Goal: Transaction & Acquisition: Obtain resource

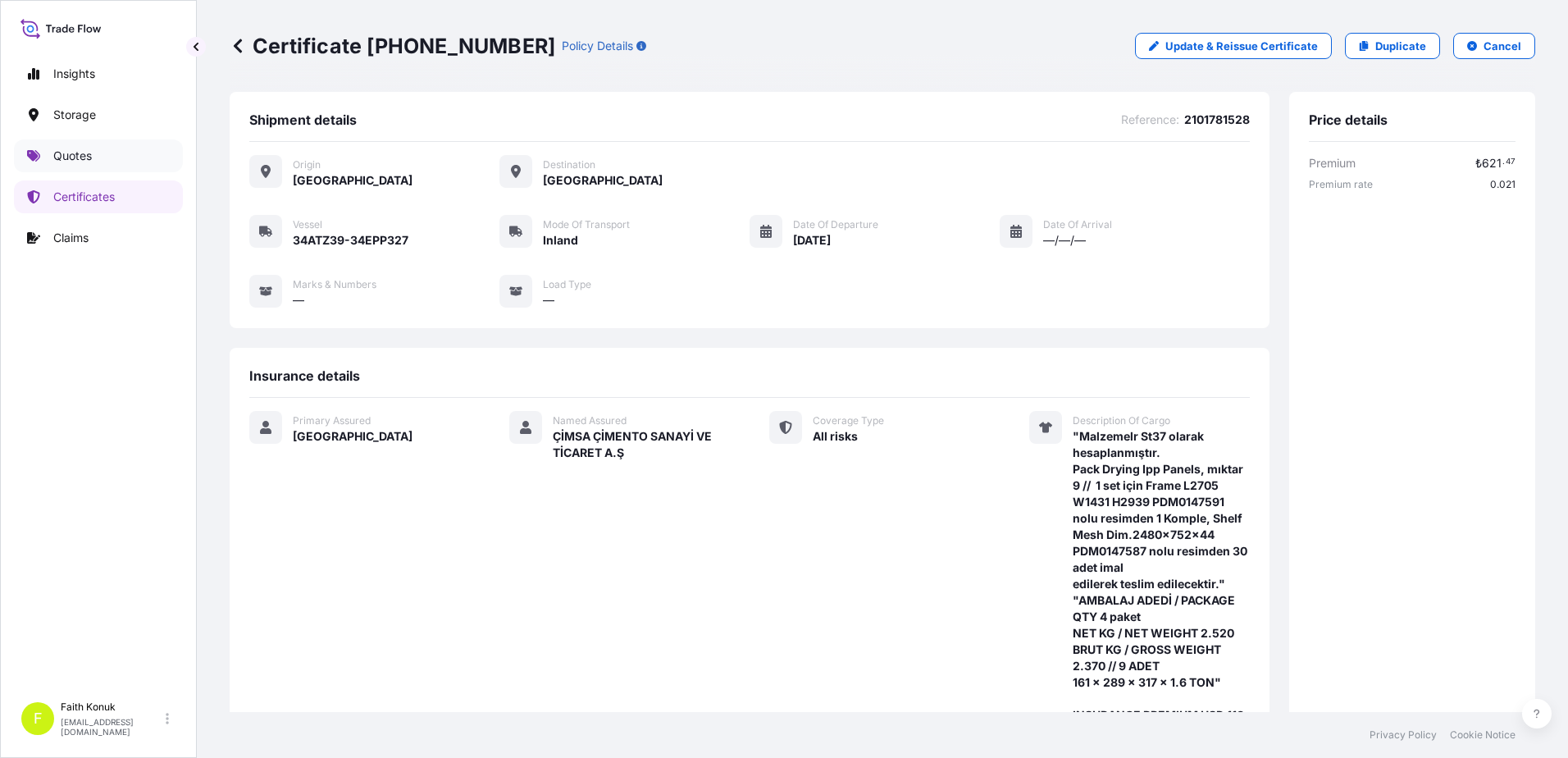
scroll to position [492, 0]
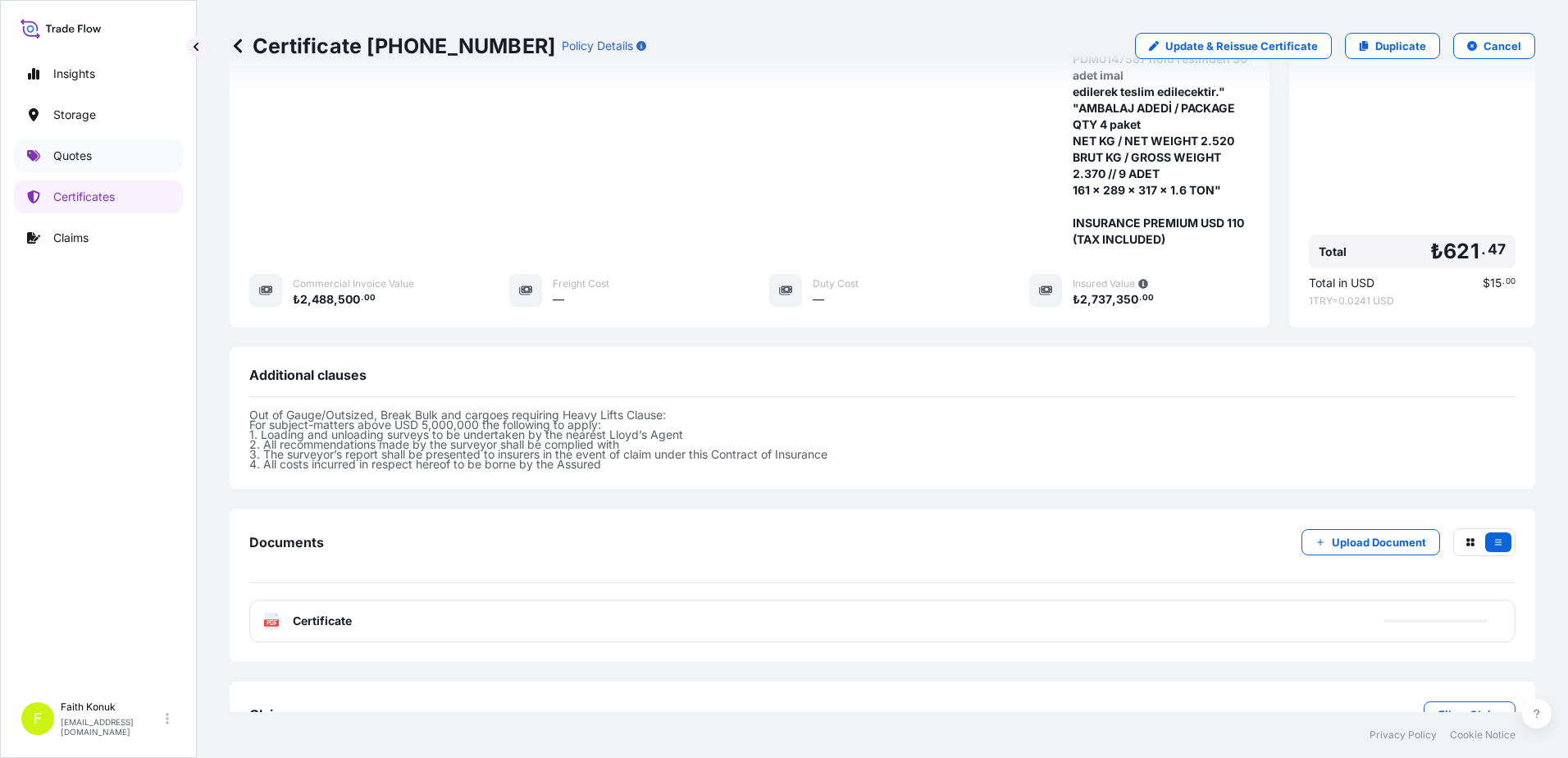
click at [85, 163] on p "Quotes" at bounding box center [72, 156] width 39 height 17
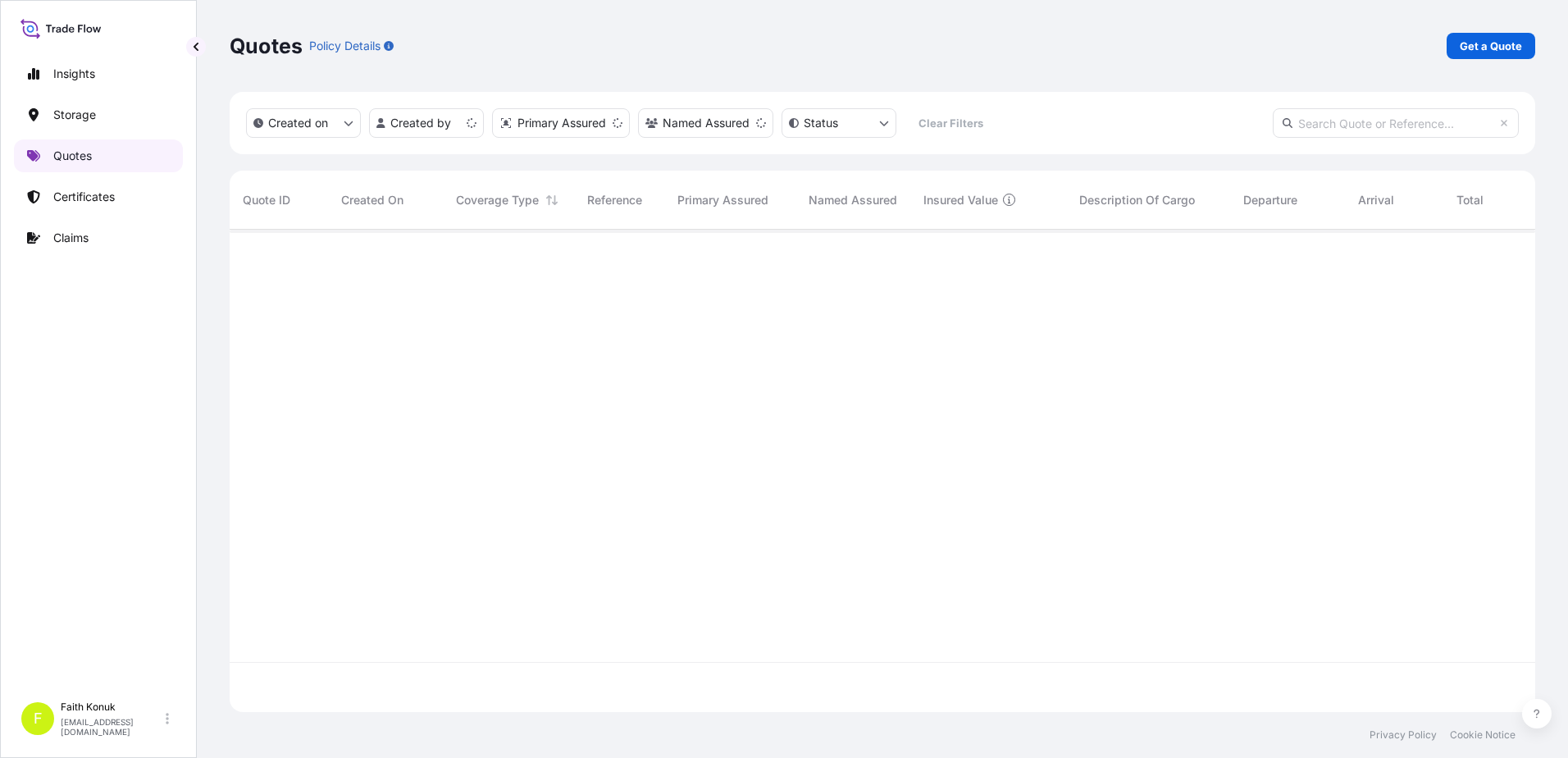
scroll to position [479, 1293]
drag, startPoint x: 1477, startPoint y: 31, endPoint x: 1471, endPoint y: 41, distance: 11.7
click at [1477, 32] on div "Quotes Policy Details Get a Quote" at bounding box center [883, 46] width 1306 height 92
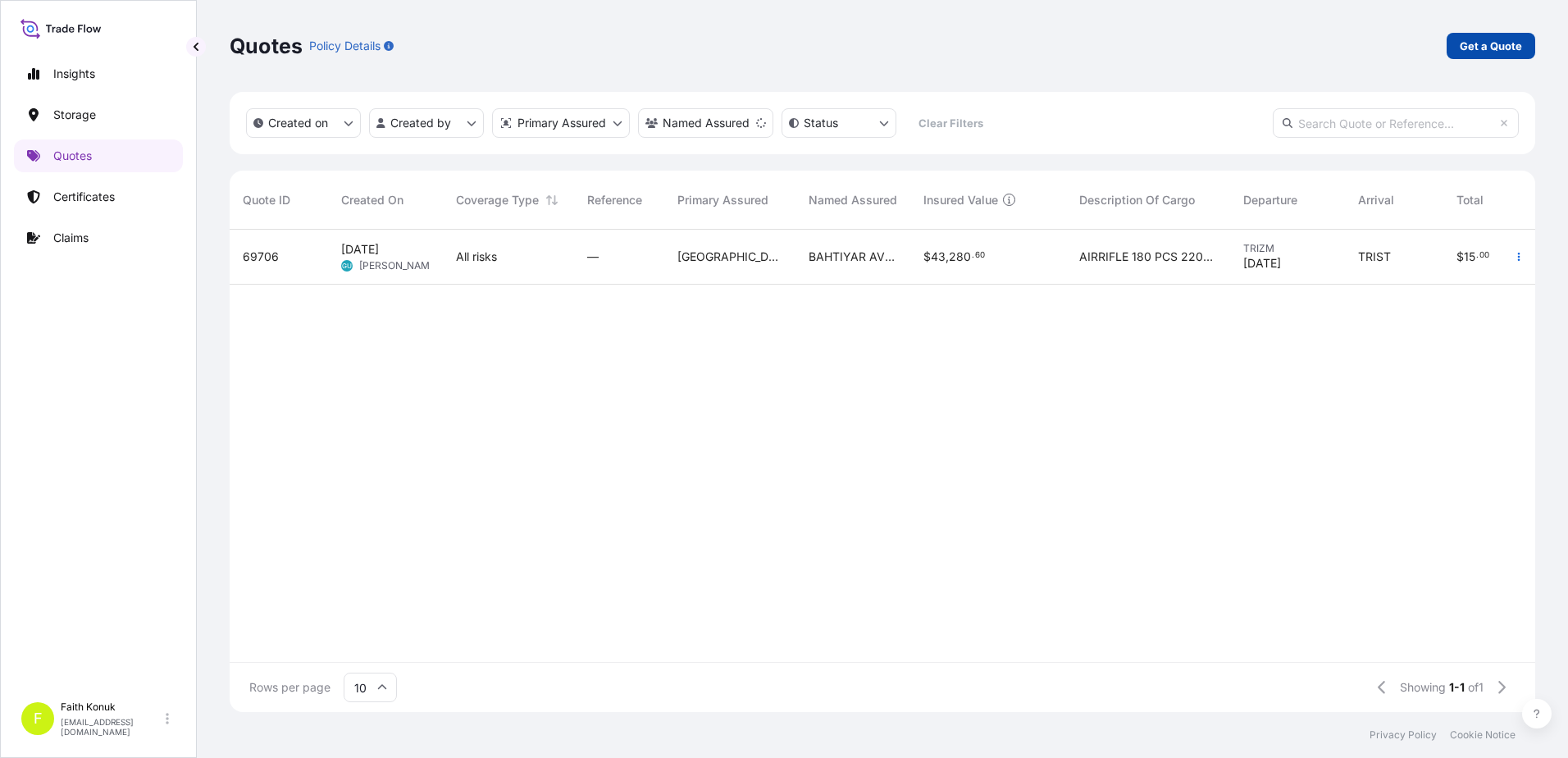
click at [1485, 47] on p "Get a Quote" at bounding box center [1491, 46] width 62 height 17
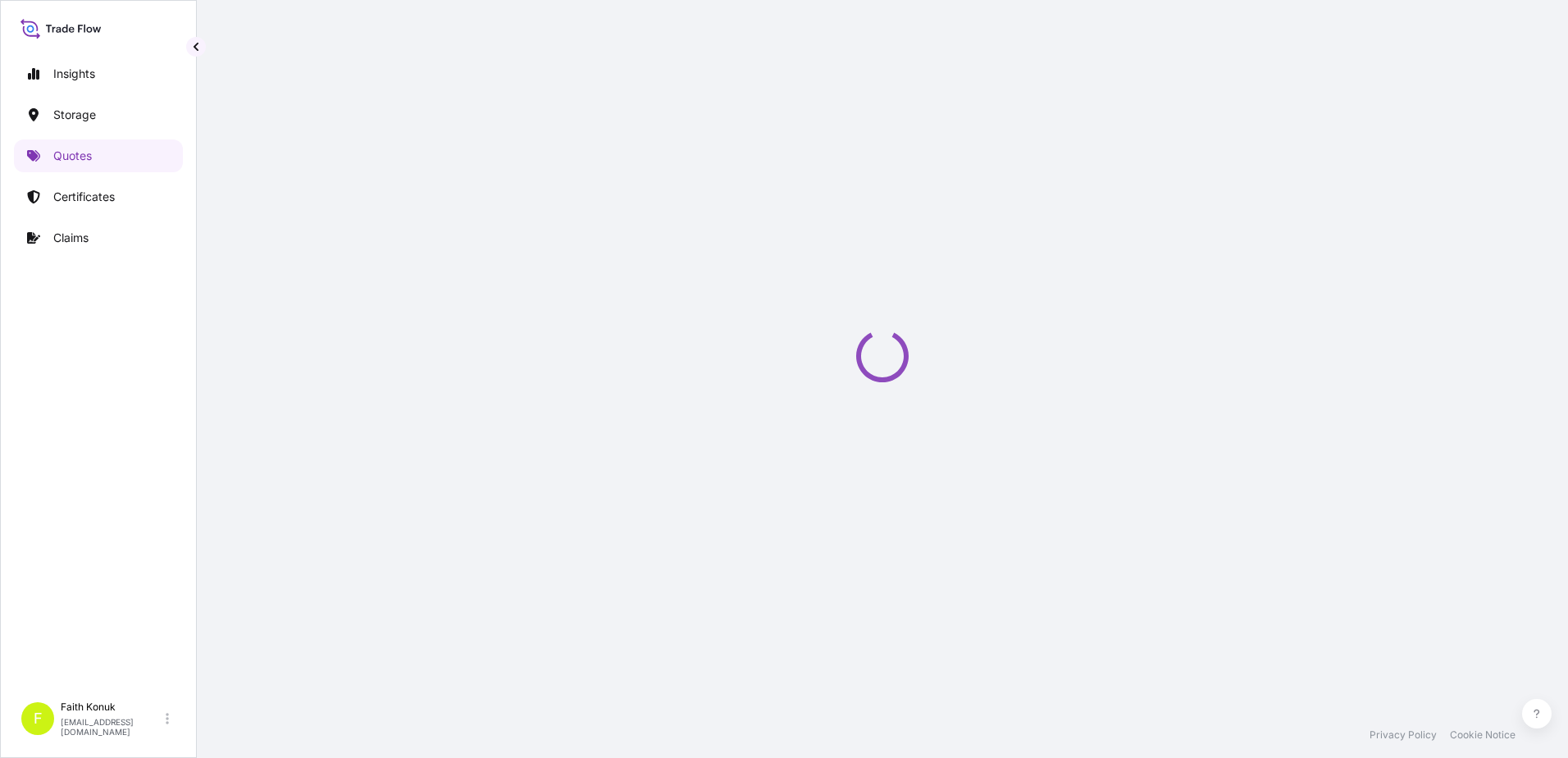
select select "Water"
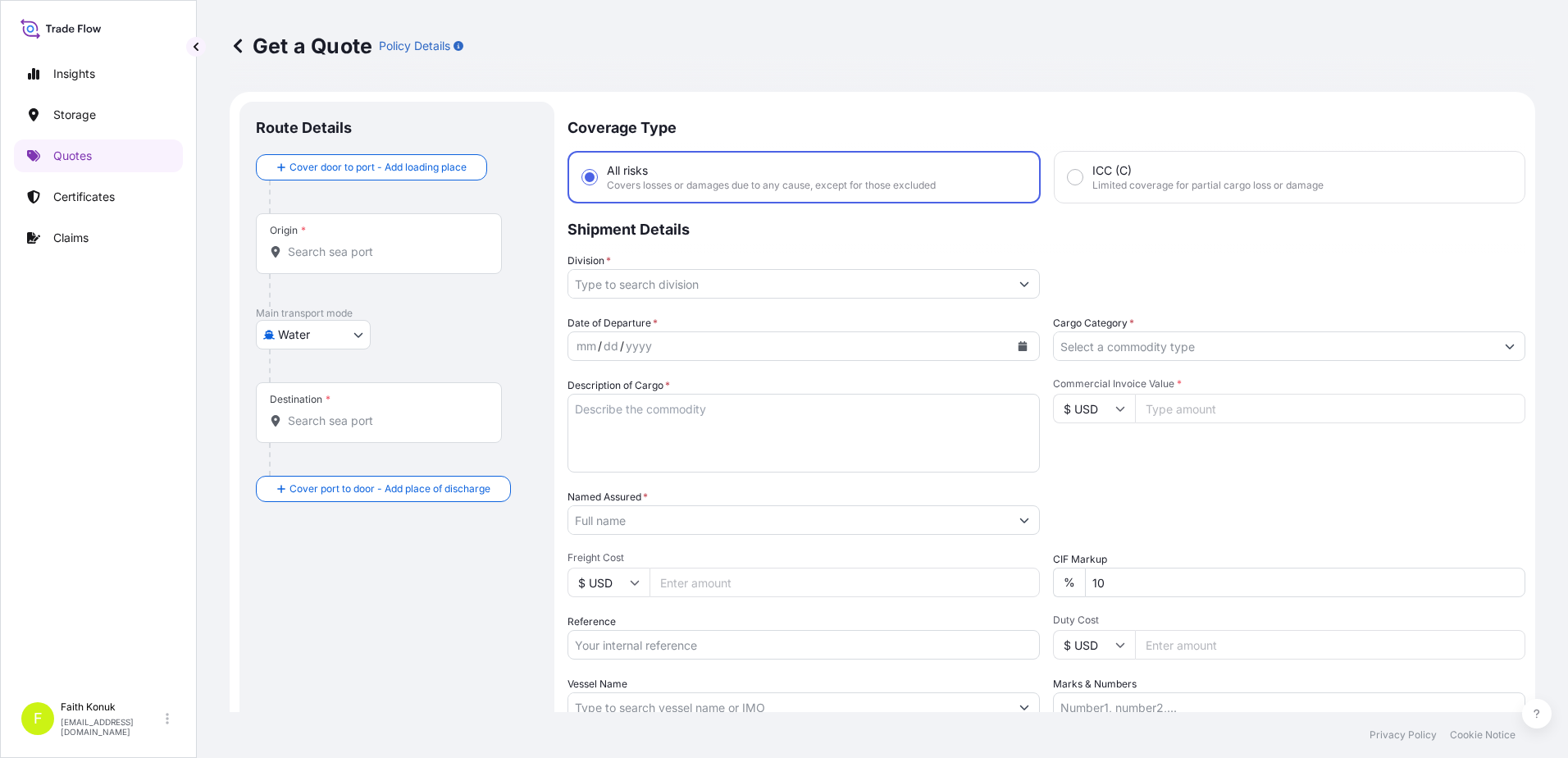
scroll to position [26, 0]
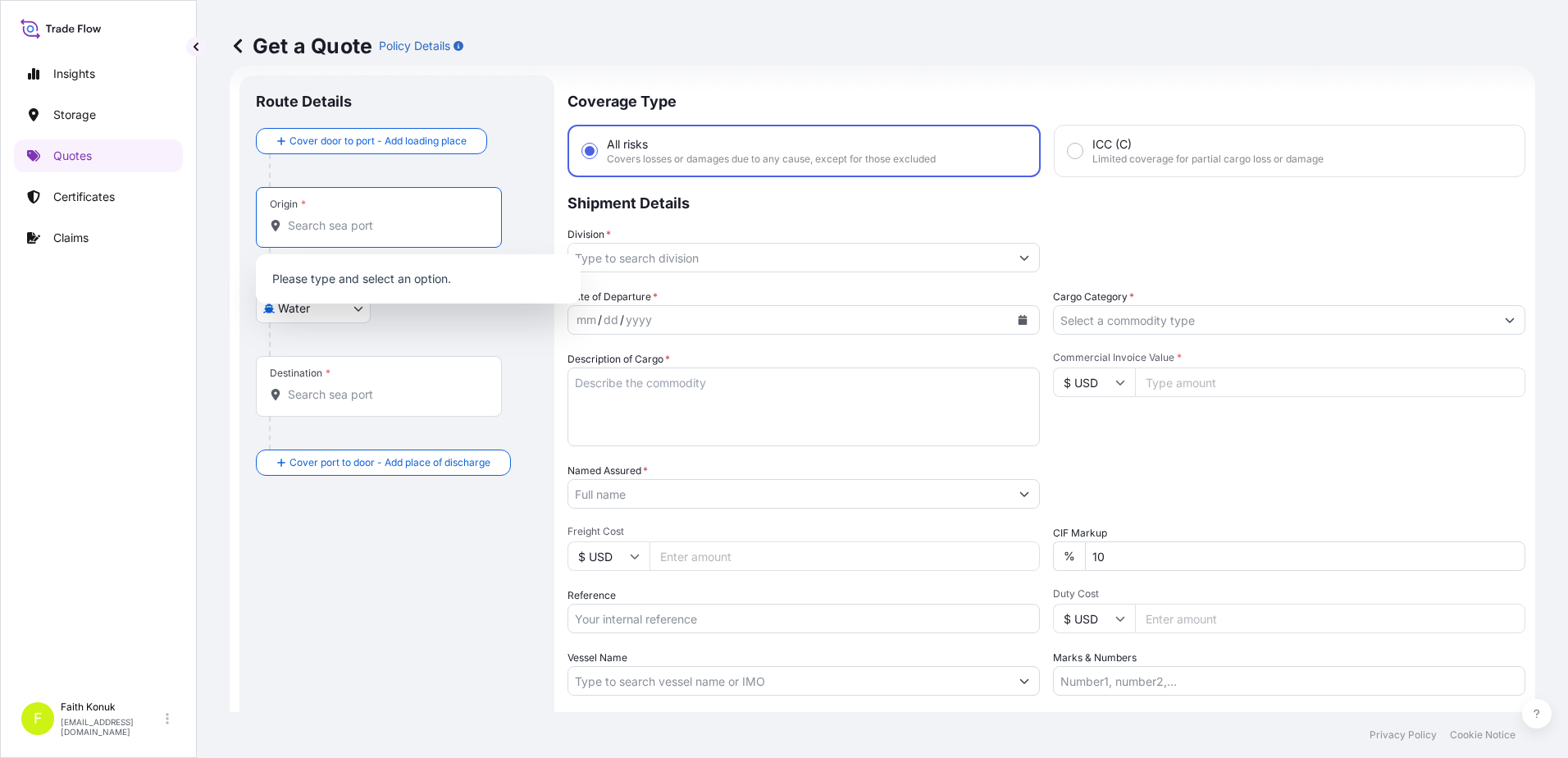
click at [351, 230] on input "Origin *" at bounding box center [384, 225] width 193 height 17
click at [315, 217] on input "Origin * Please select an origin" at bounding box center [384, 225] width 193 height 17
paste input "JIANGMEN"
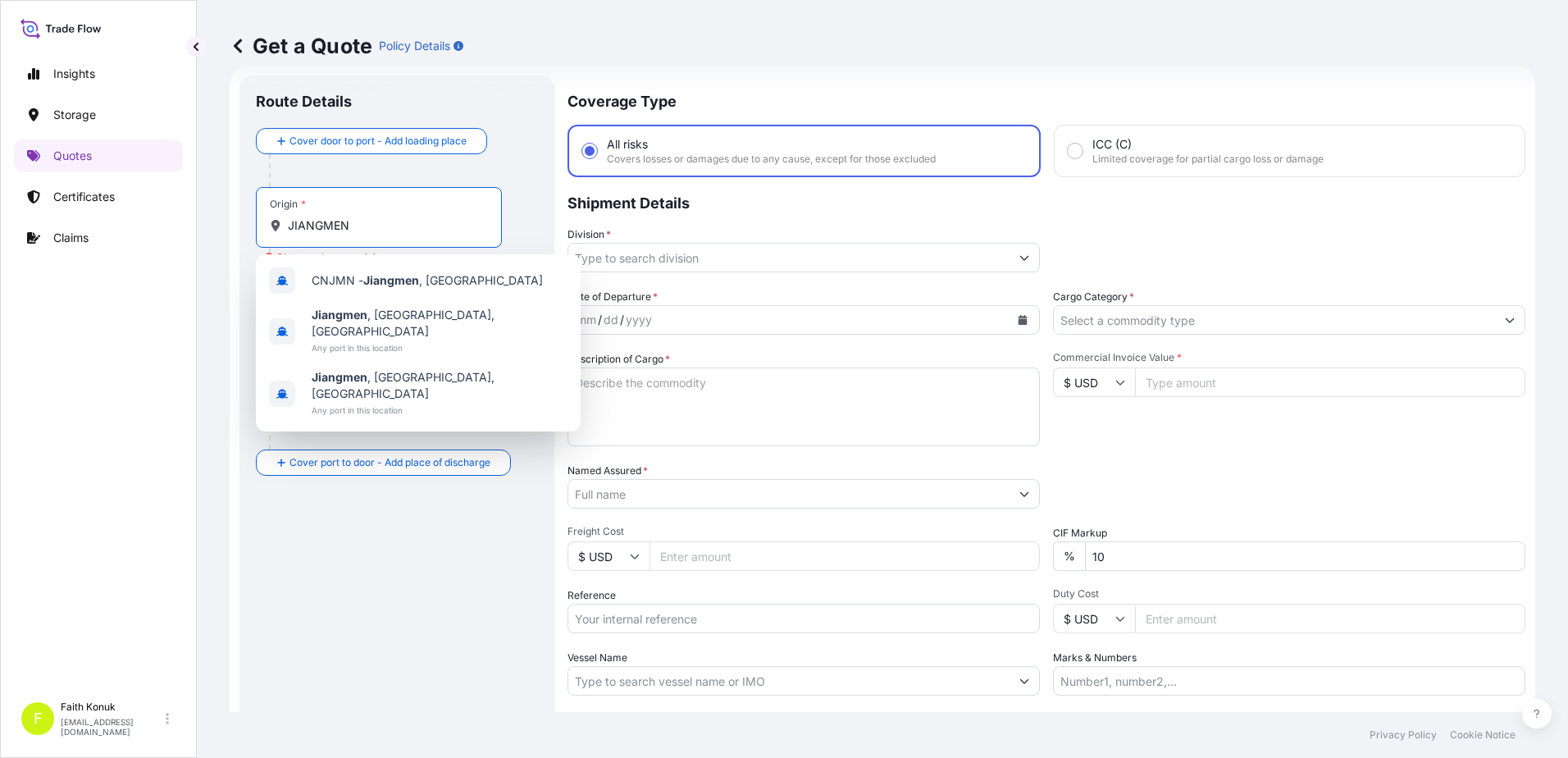
drag, startPoint x: 323, startPoint y: 221, endPoint x: 143, endPoint y: 210, distance: 180.3
click at [60, 214] on div "Insights Storage Quotes Certificates Claims F [PERSON_NAME] [EMAIL_ADDRESS][DOM…" at bounding box center [784, 379] width 1568 height 758
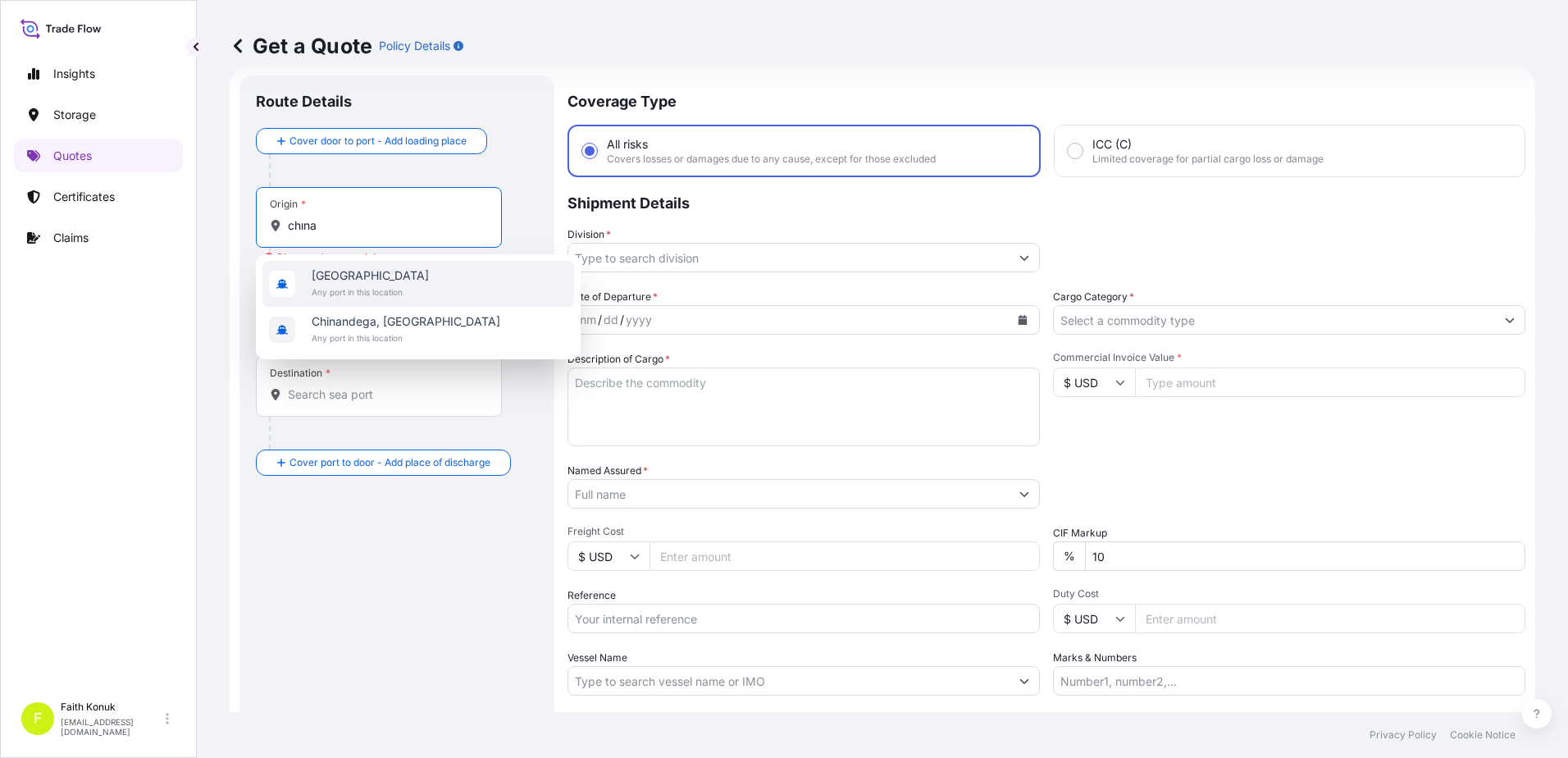
click at [358, 289] on span "Any port in this location" at bounding box center [370, 292] width 117 height 17
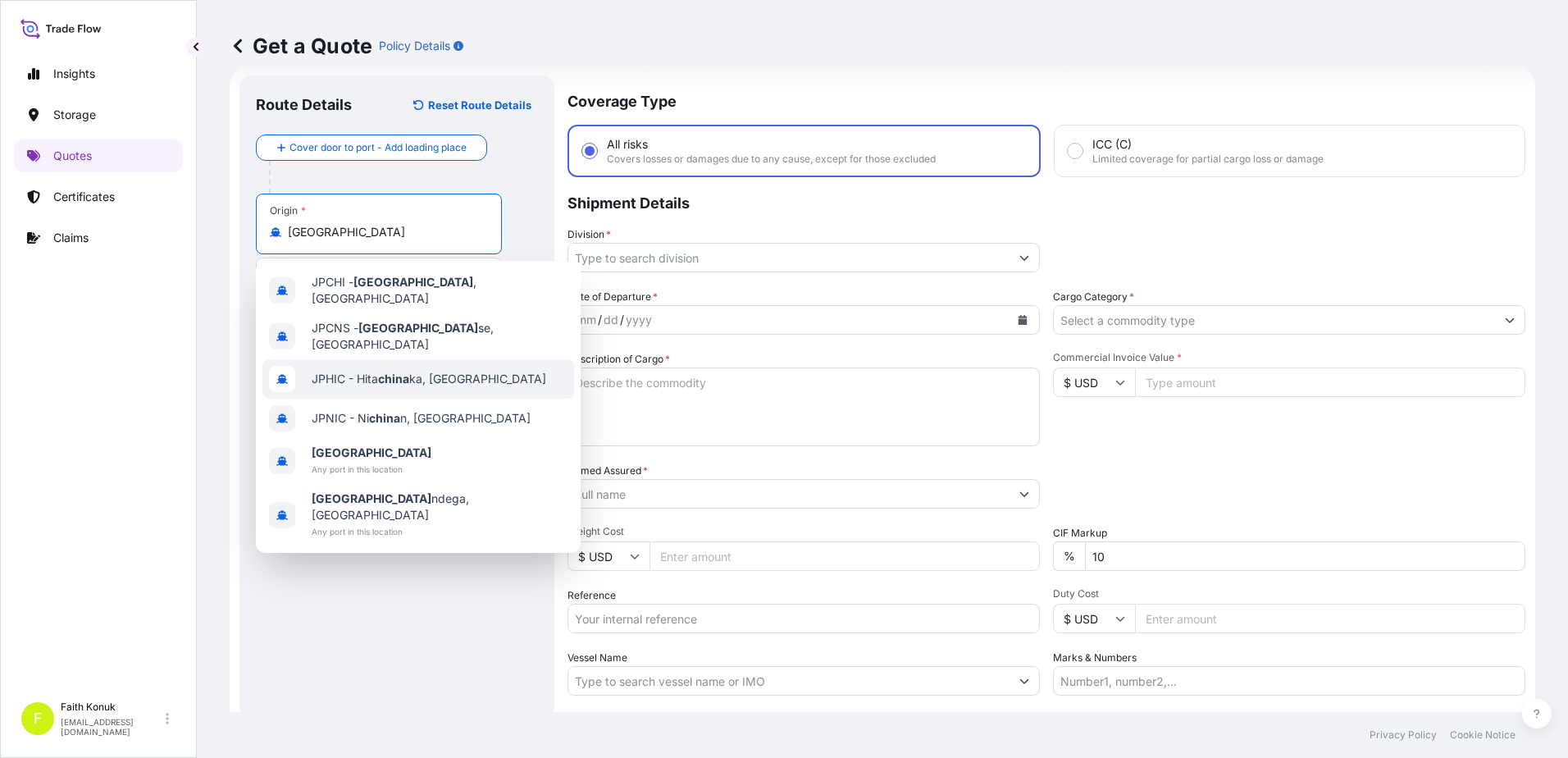
click at [462, 359] on div "JPHIC - Hita china ka, [GEOGRAPHIC_DATA]" at bounding box center [419, 379] width 311 height 40
type input "JPHIC - Hitachinaka, [GEOGRAPHIC_DATA]"
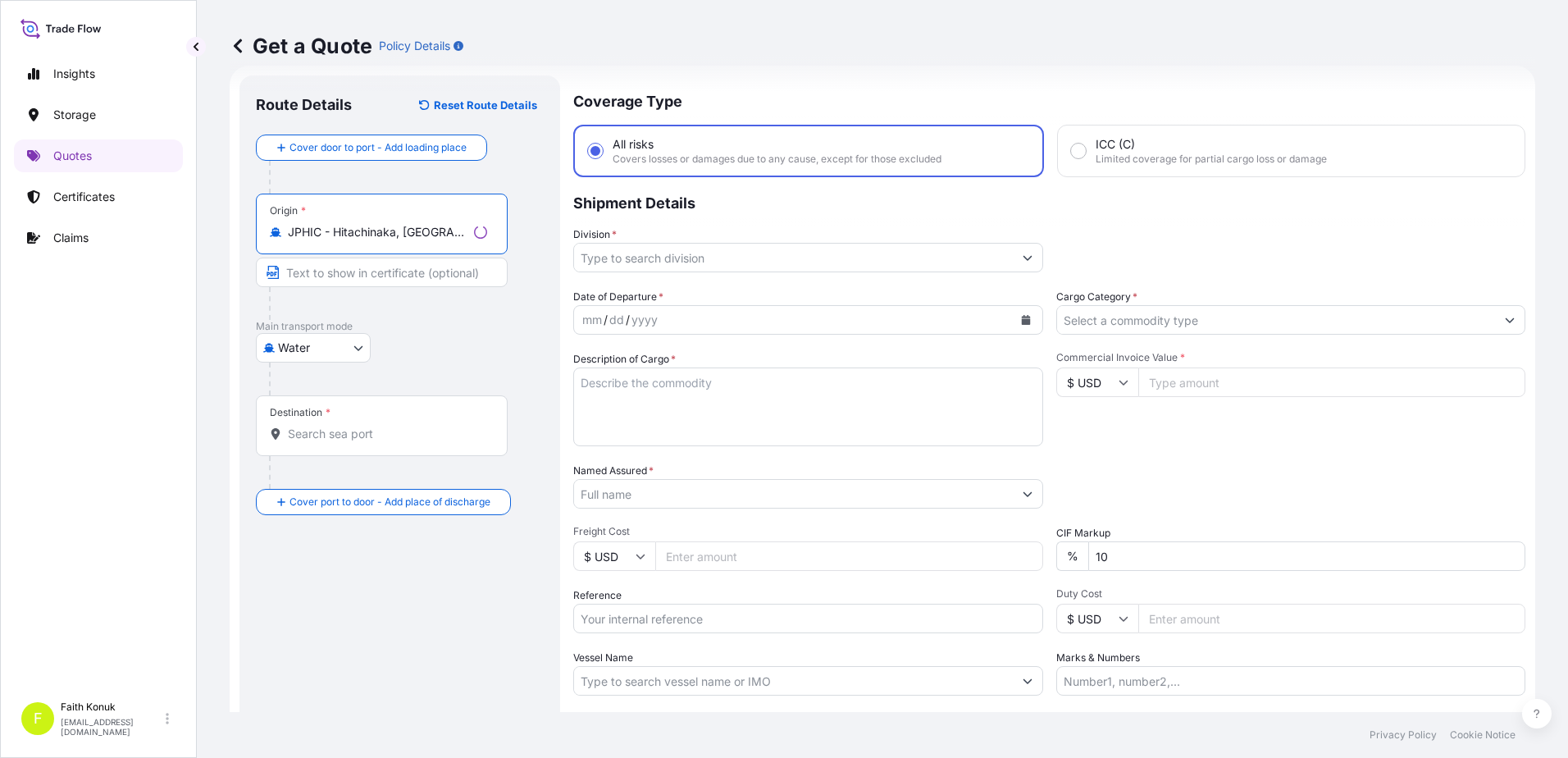
click at [454, 358] on div "Water Air Water Inland" at bounding box center [400, 348] width 288 height 30
click at [329, 447] on div "Destination *" at bounding box center [379, 426] width 246 height 61
click at [329, 442] on input "Destination *" at bounding box center [384, 434] width 193 height 17
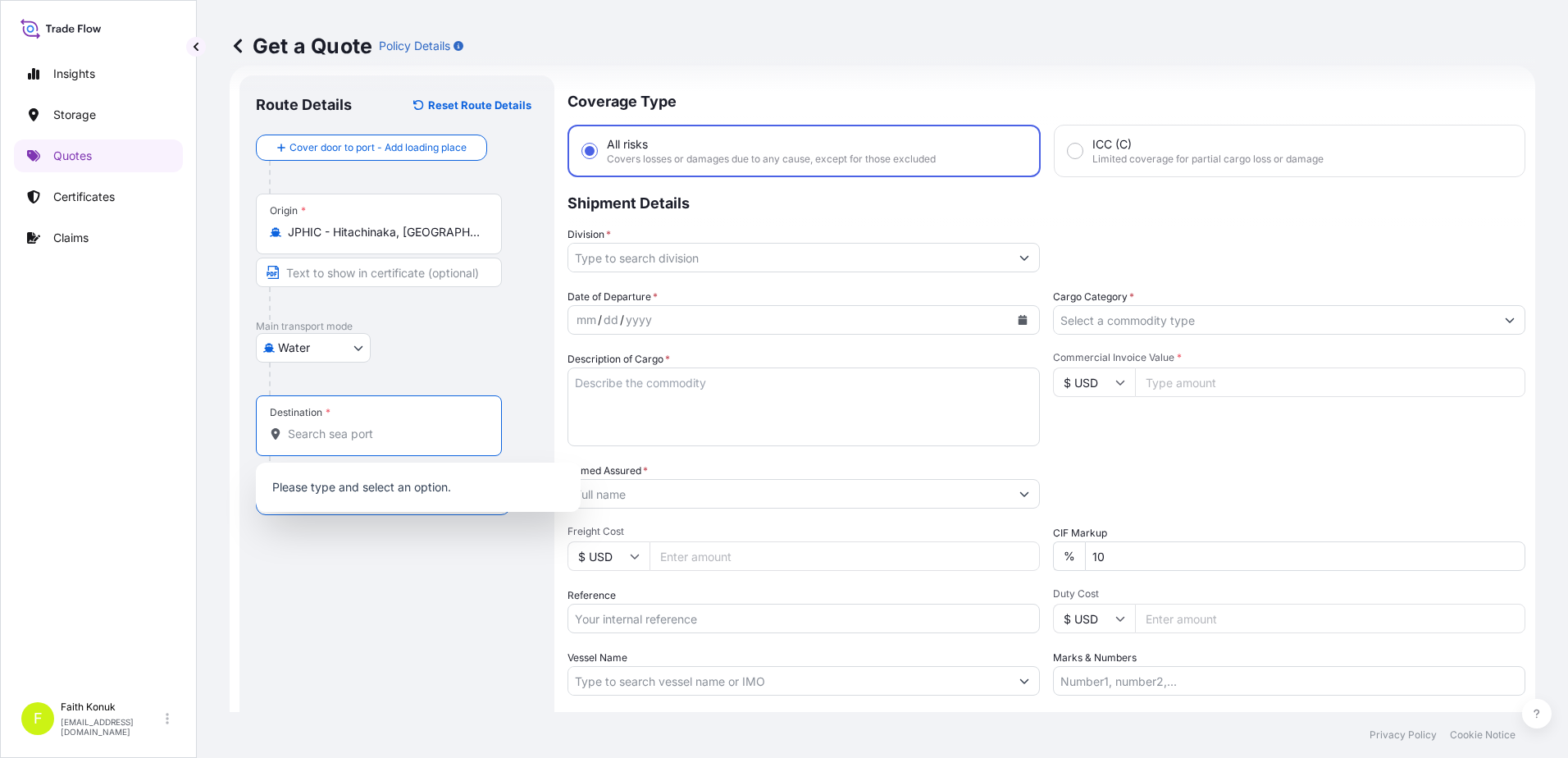
paste input "[GEOGRAPHIC_DATA]"
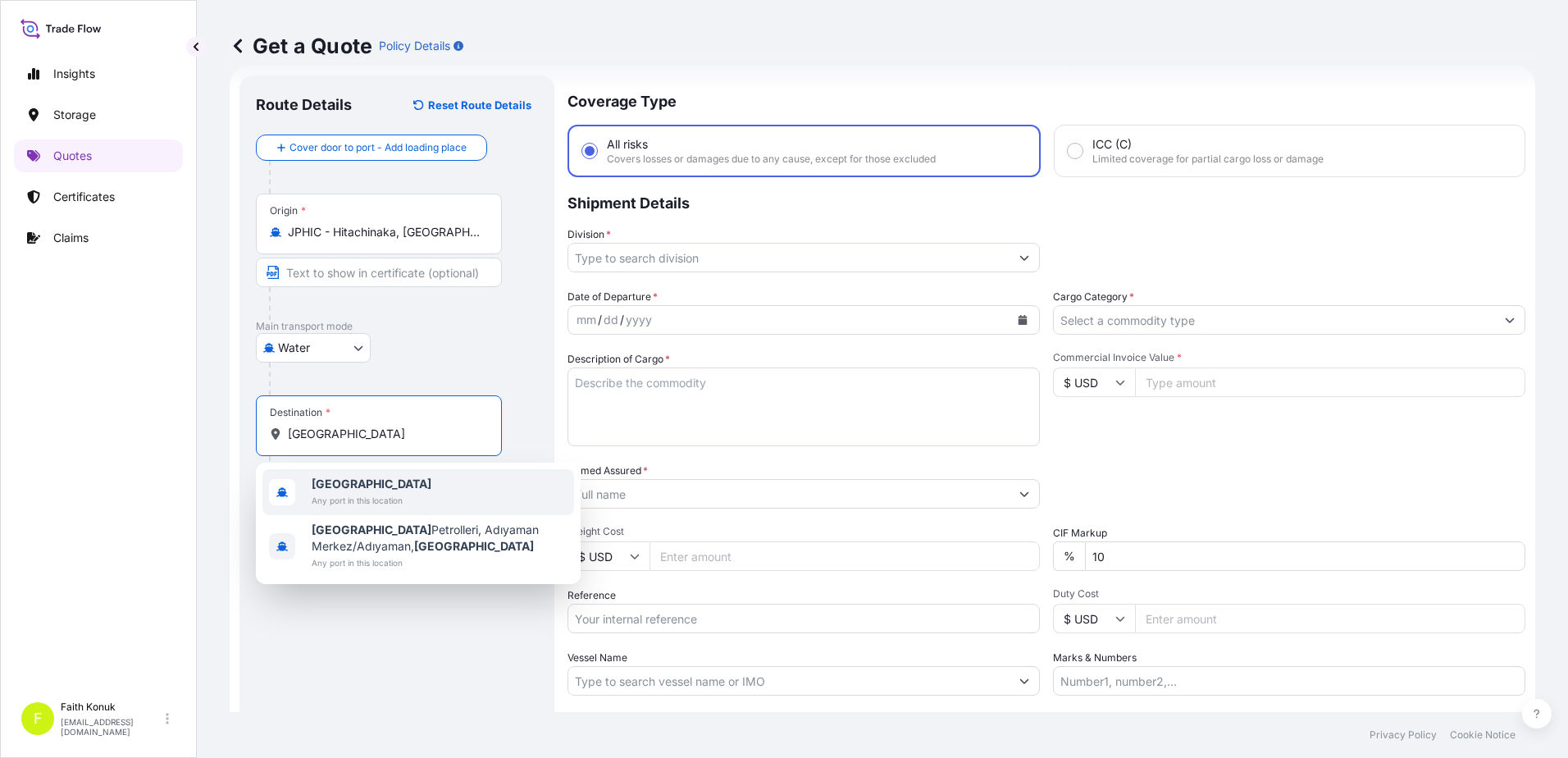
click at [349, 505] on span "Any port in this location" at bounding box center [371, 500] width 120 height 17
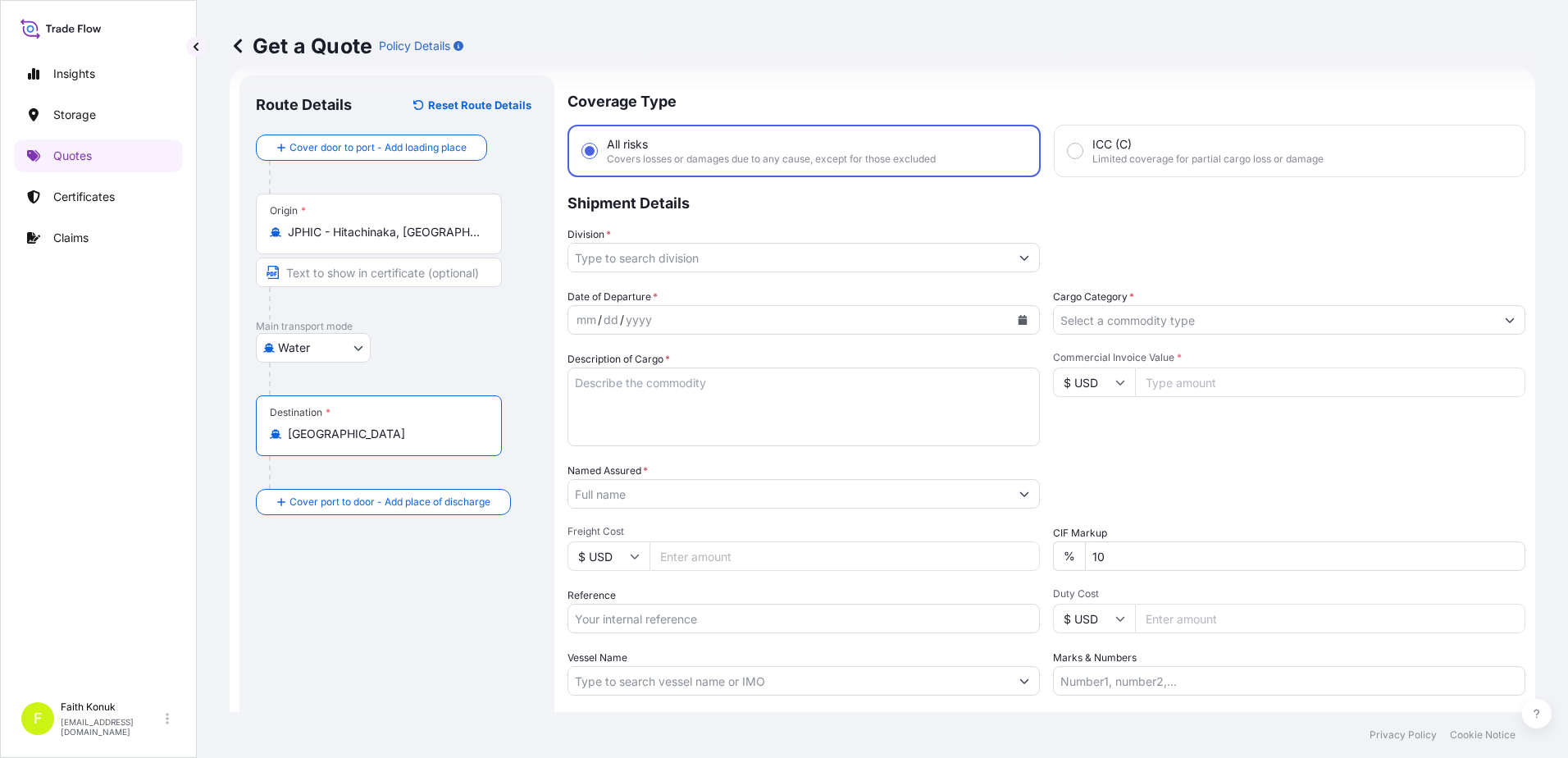
type input "[GEOGRAPHIC_DATA]"
click at [415, 325] on p "Main transport mode" at bounding box center [397, 326] width 283 height 13
click at [449, 233] on input "JPHIC - Hitachinaka, [GEOGRAPHIC_DATA]" at bounding box center [384, 232] width 193 height 17
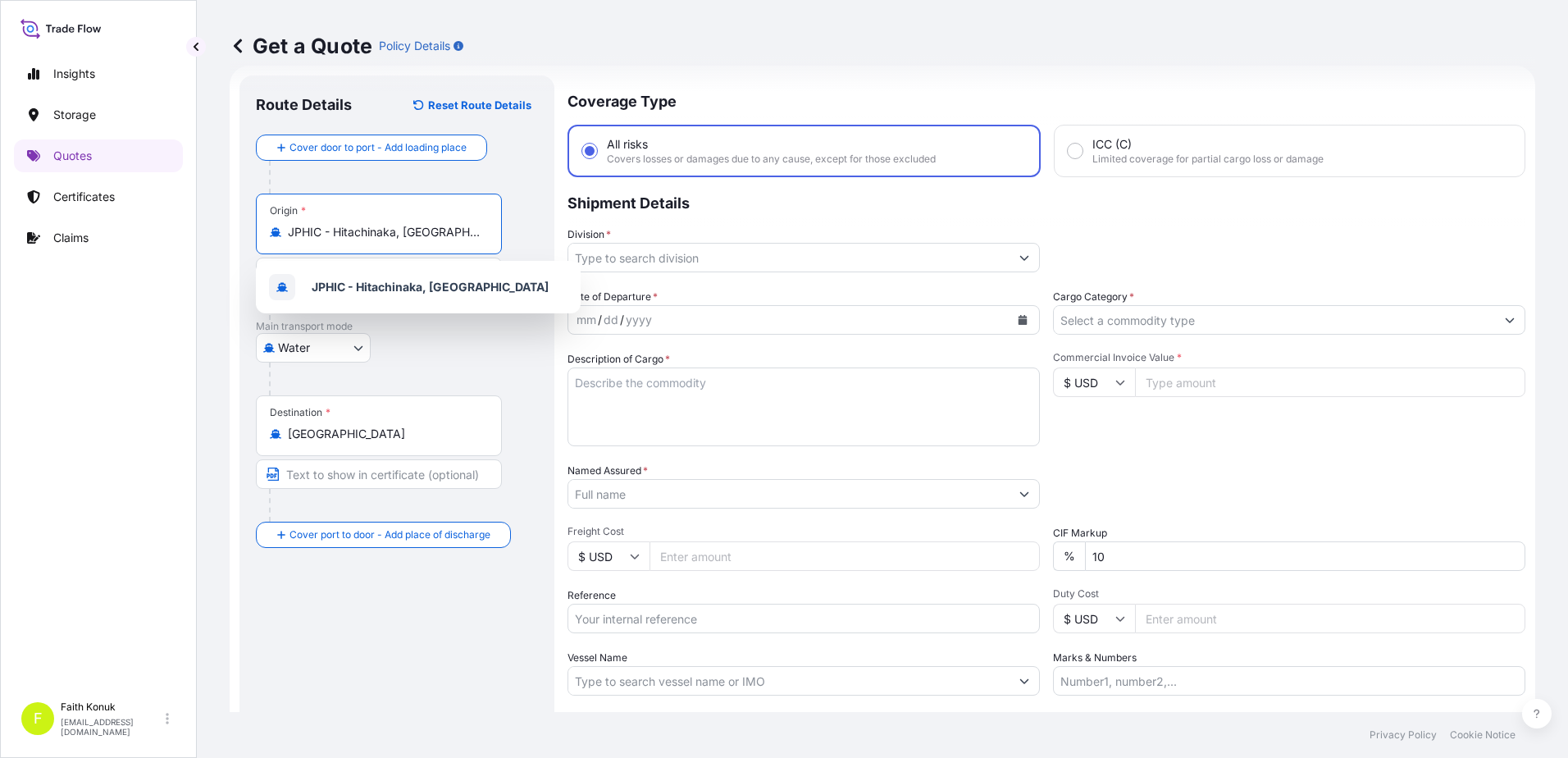
drag, startPoint x: 458, startPoint y: 231, endPoint x: 111, endPoint y: 214, distance: 347.4
click at [110, 214] on div "Insights Storage Quotes Certificates Claims F [PERSON_NAME] [EMAIL_ADDRESS][DOM…" at bounding box center [784, 379] width 1568 height 758
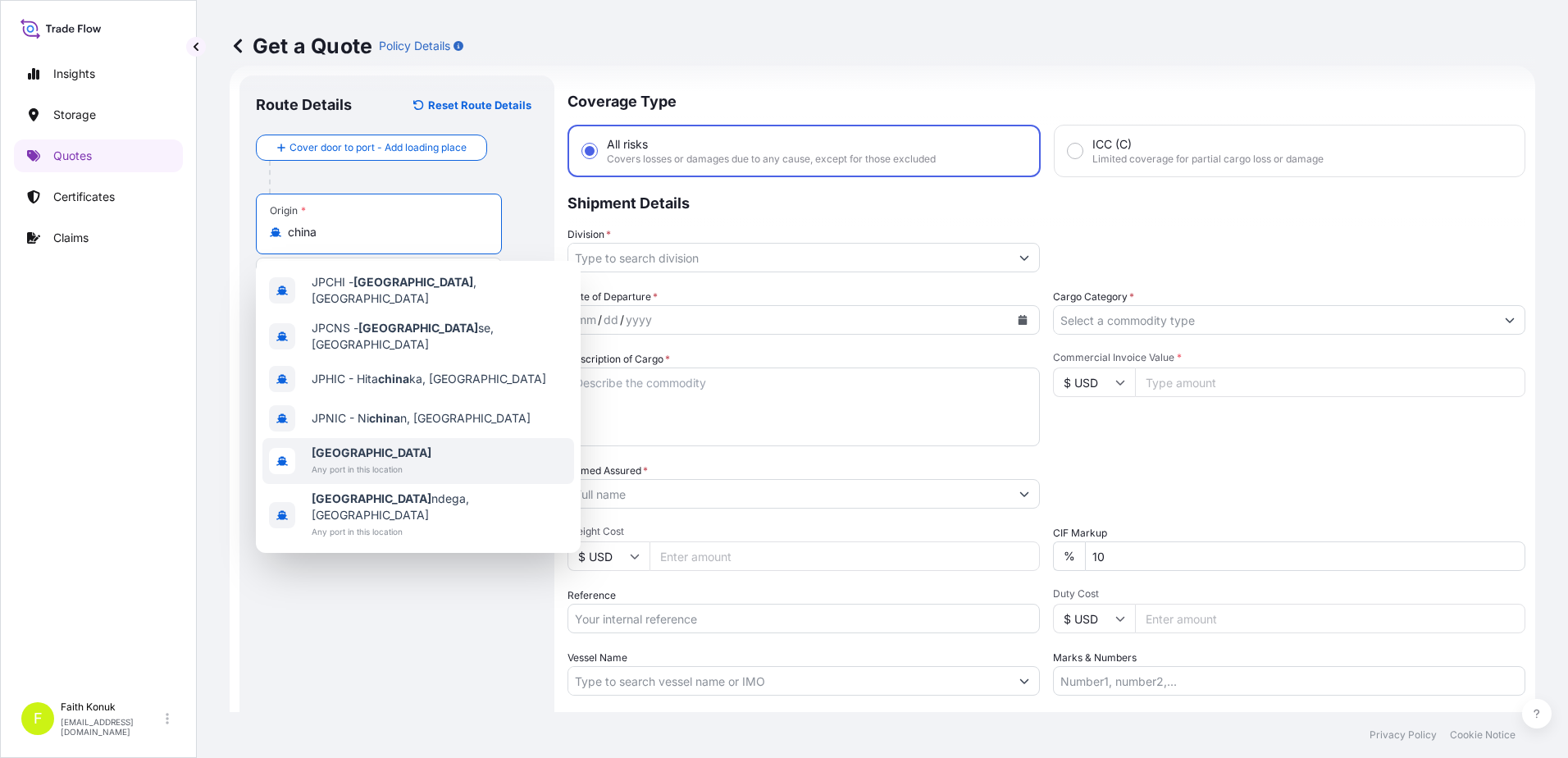
click at [396, 461] on span "Any port in this location" at bounding box center [371, 469] width 120 height 17
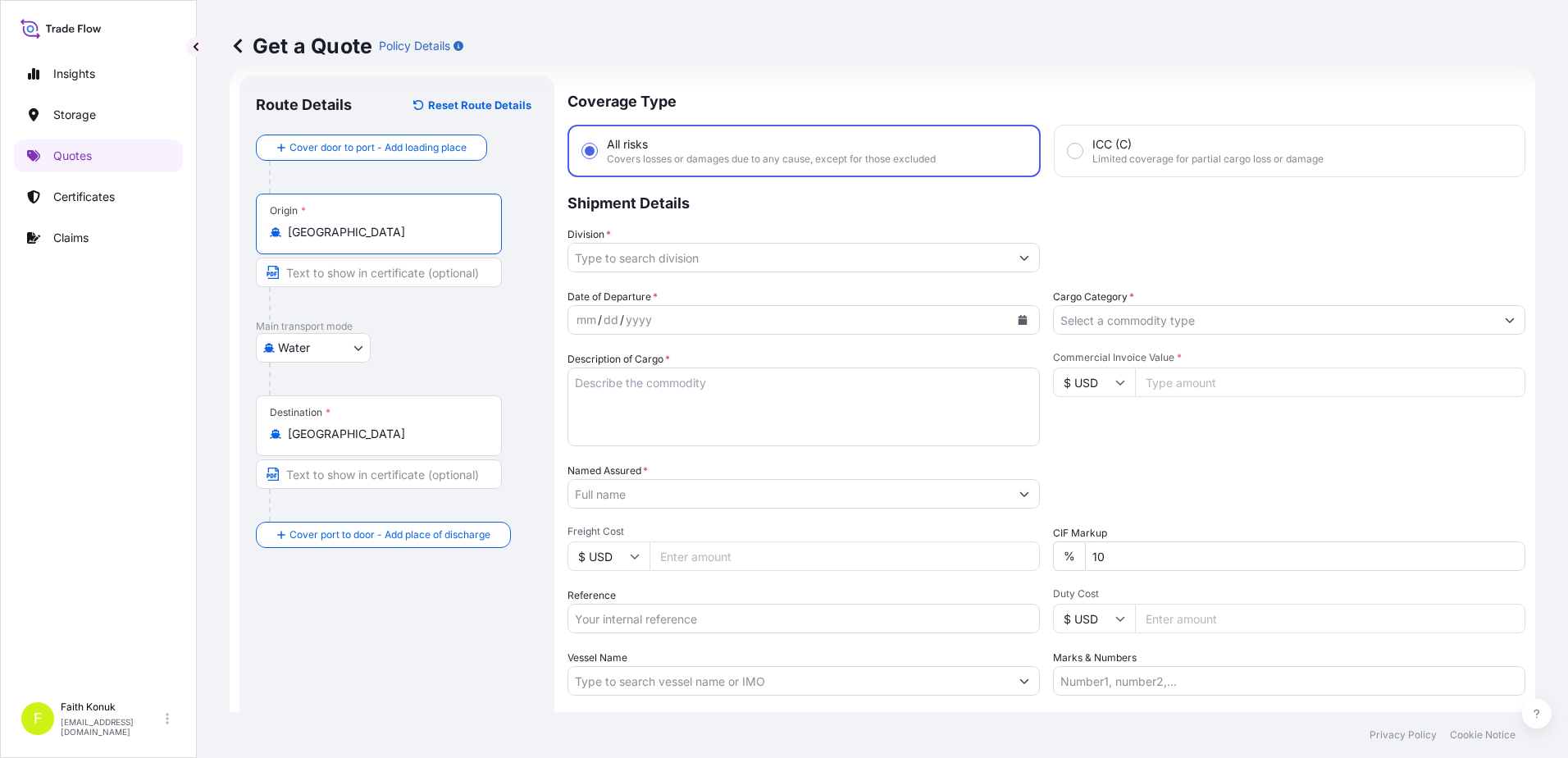
type input "[GEOGRAPHIC_DATA]"
click at [434, 363] on div at bounding box center [403, 379] width 269 height 33
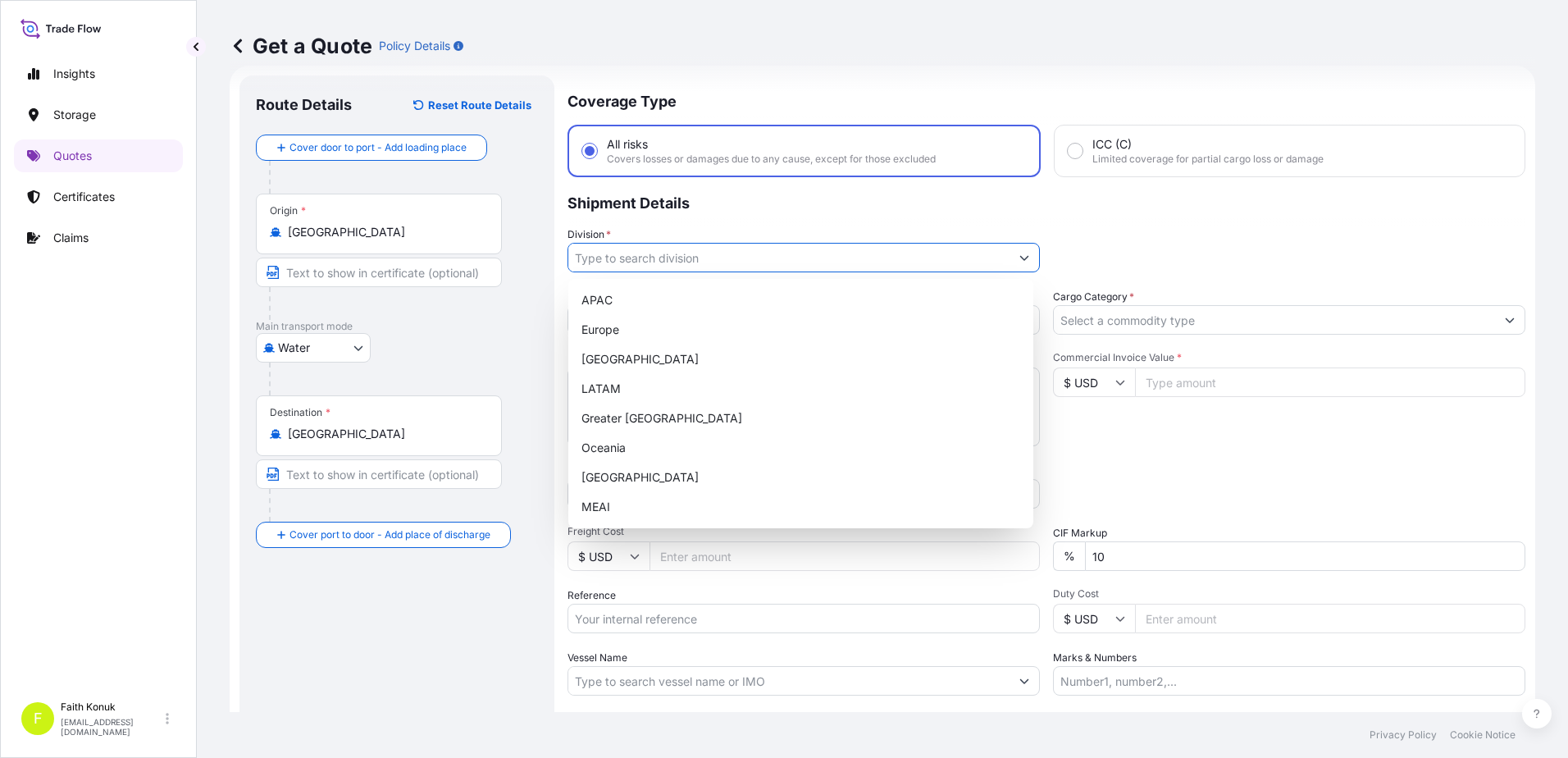
click at [646, 264] on input "Division *" at bounding box center [788, 258] width 441 height 30
click at [619, 478] on div "[GEOGRAPHIC_DATA]" at bounding box center [801, 477] width 452 height 30
type input "[GEOGRAPHIC_DATA]"
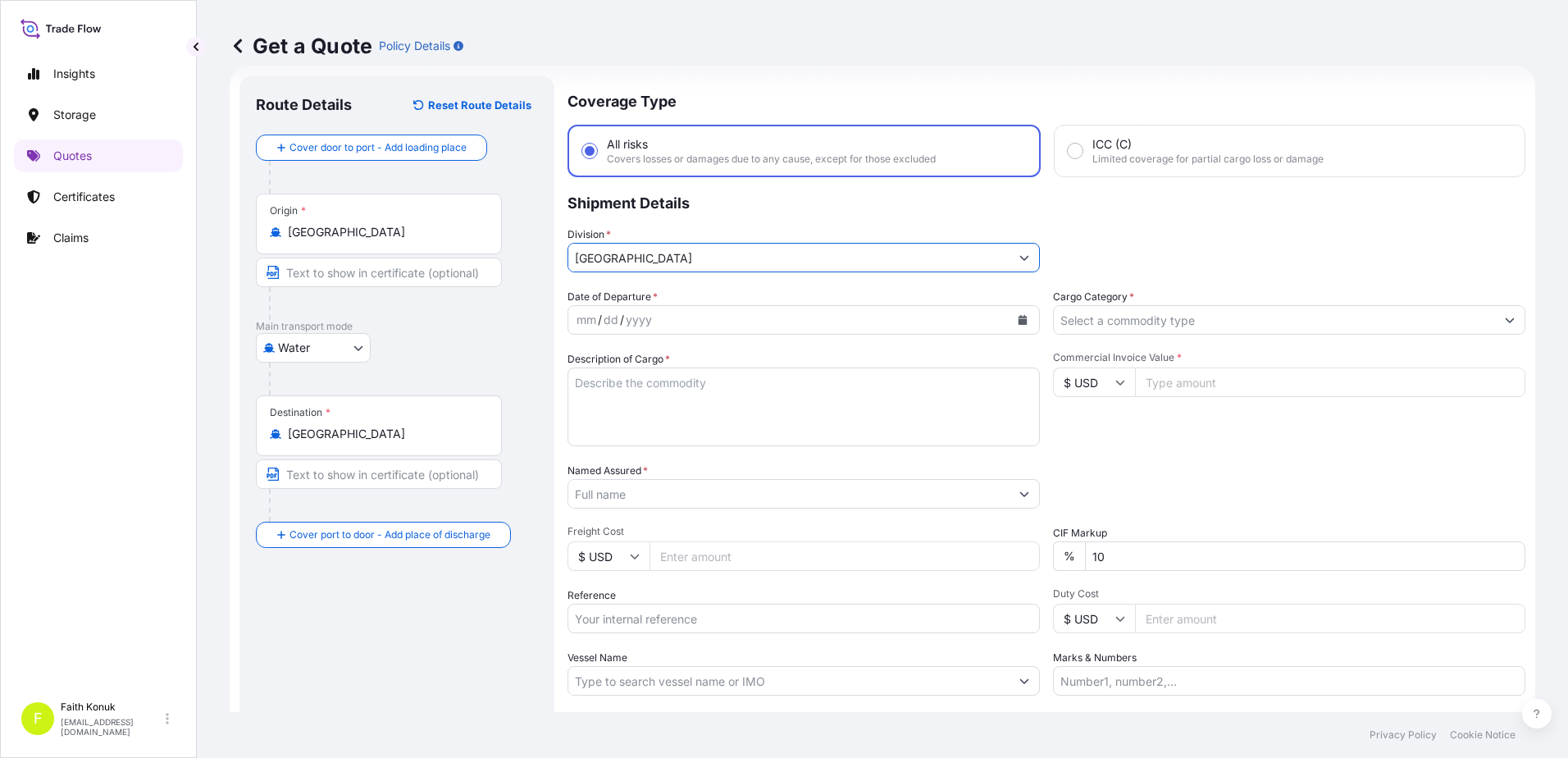
click at [730, 224] on p "Shipment Details" at bounding box center [1046, 202] width 958 height 50
click at [1022, 319] on icon "Calendar" at bounding box center [1023, 320] width 10 height 10
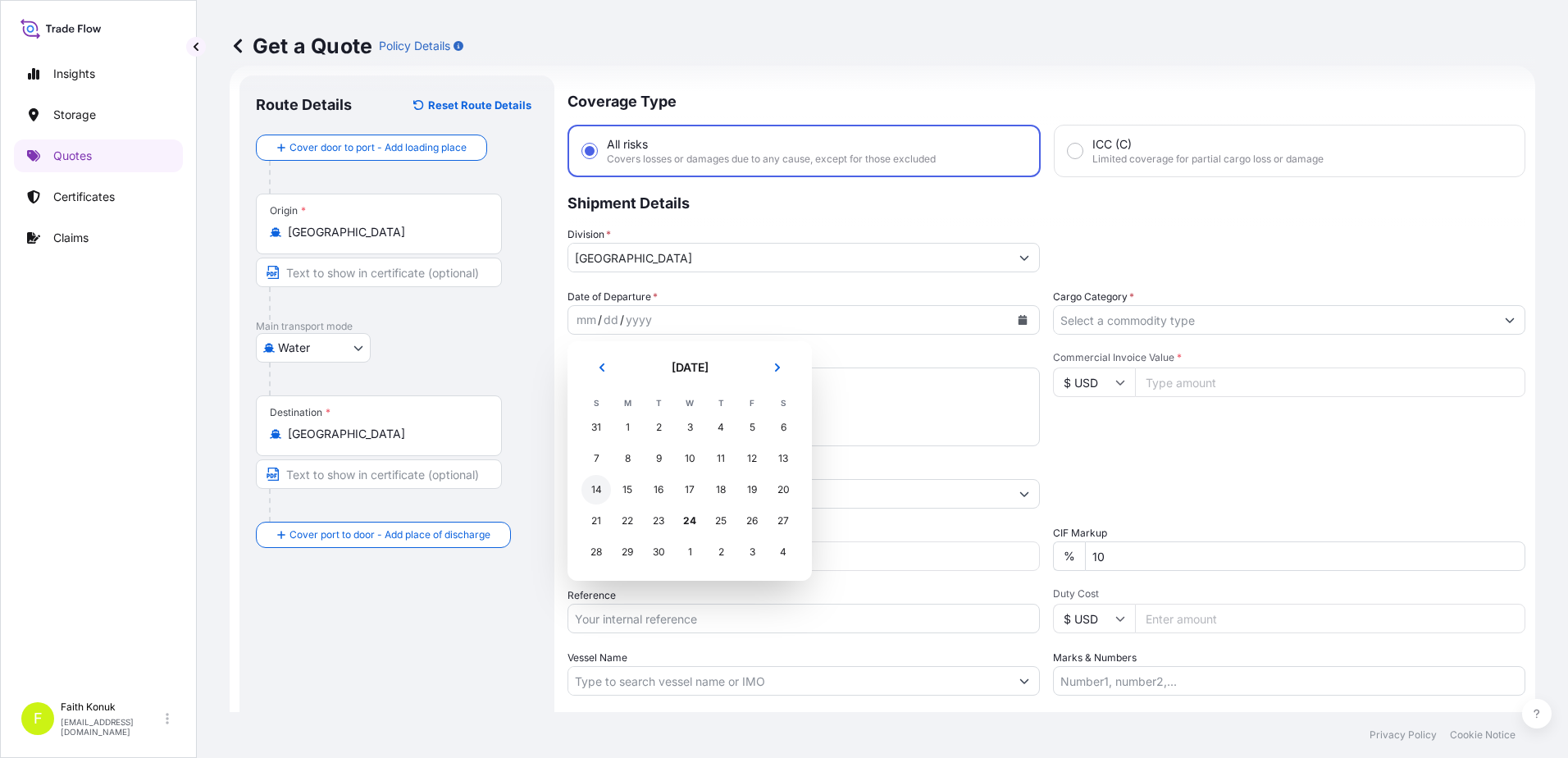
click at [593, 485] on div "14" at bounding box center [596, 490] width 30 height 30
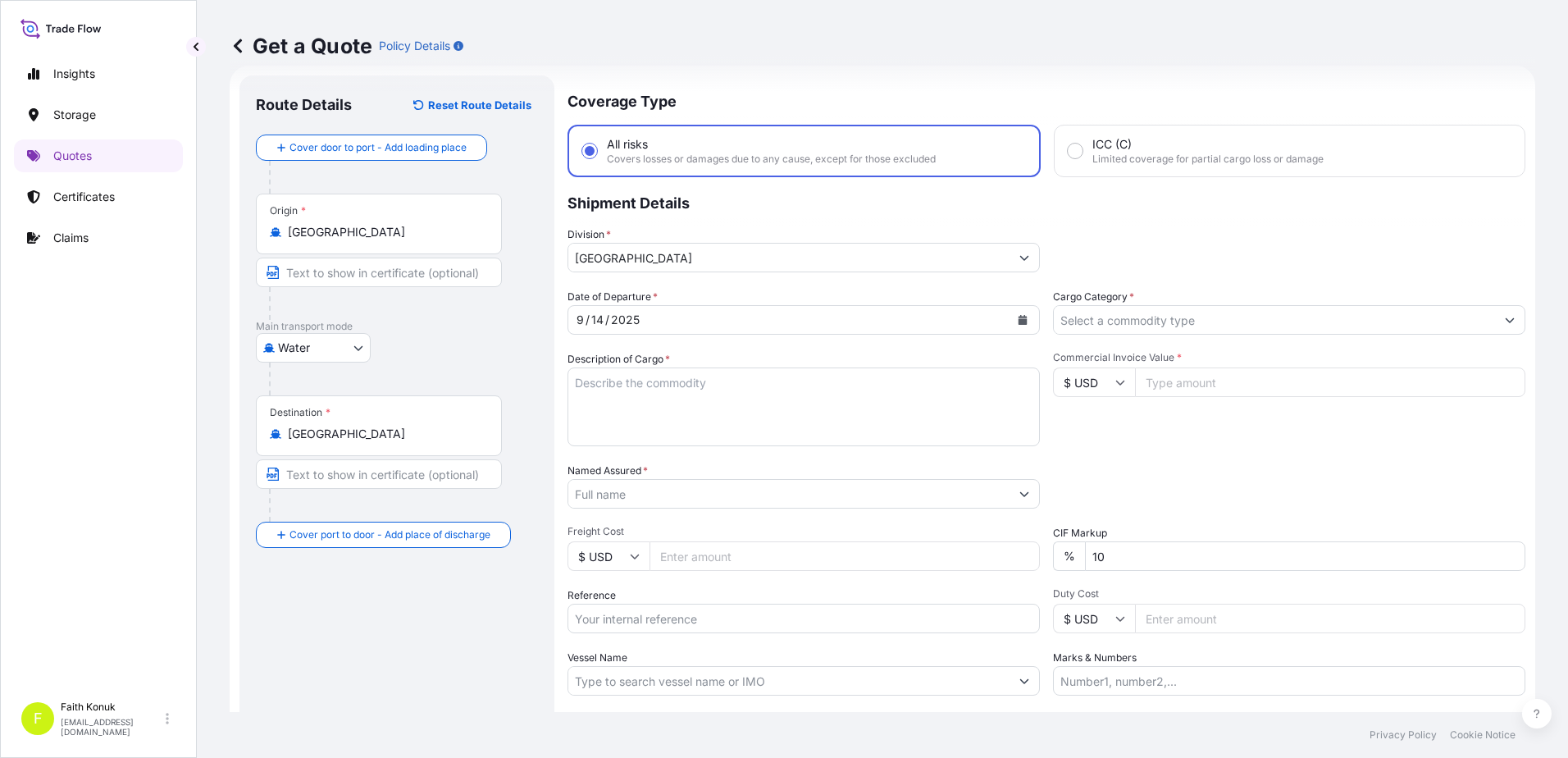
click at [707, 353] on div "Description of Cargo *" at bounding box center [803, 399] width 472 height 95
click at [635, 392] on textarea "Description of Cargo *" at bounding box center [803, 407] width 472 height 78
click at [592, 389] on textarea "Description of Cargo *" at bounding box center [803, 407] width 472 height 78
paste textarea "Ses mikseri ve aksamları HS Code: 8543709990,8543909000 LCL // 31 Cartons // 49…"
click at [785, 436] on textarea "Ses mikseri ve aksamları HS Code: 8543709990,8543909000 LCL // 31 Cartons // 49…" at bounding box center [803, 407] width 472 height 78
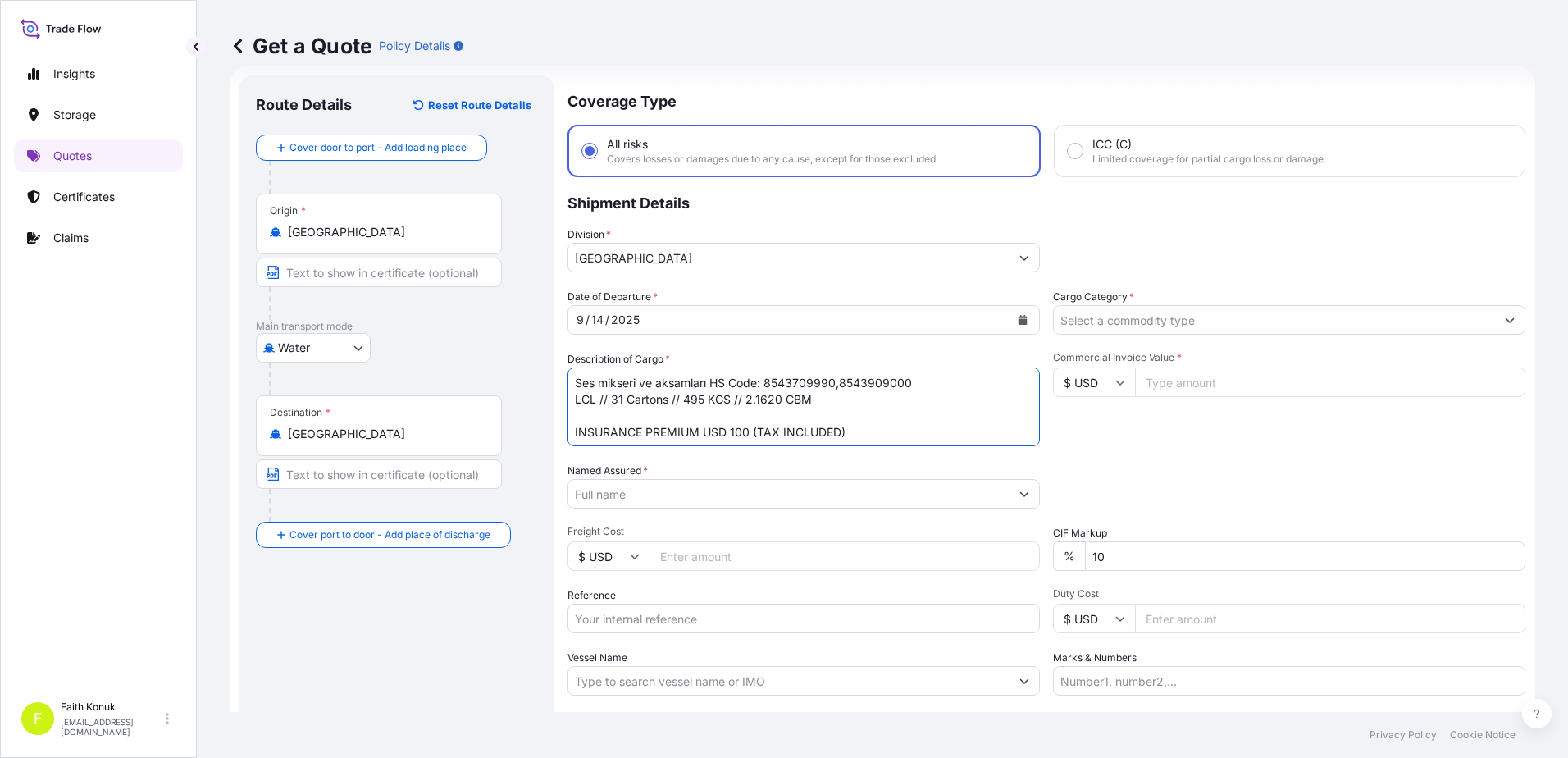
type textarea "Ses mikseri ve aksamları HS Code: 8543709990,8543909000 LCL // 31 Cartons // 49…"
click at [614, 495] on input "Named Assured *" at bounding box center [788, 494] width 441 height 30
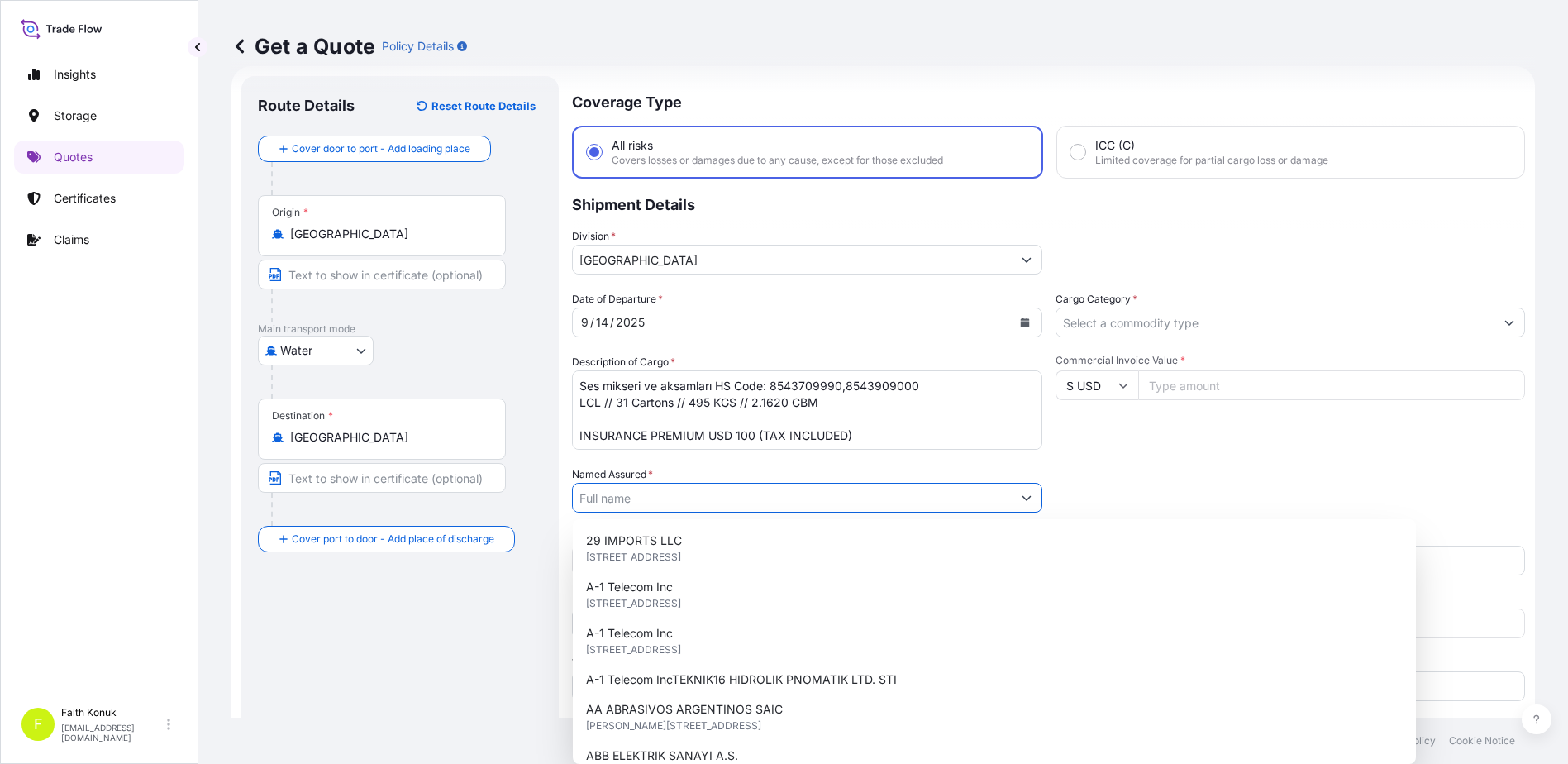
paste input "NUMEKO Bilişim Teknoloji San. Tic. A.Ş."
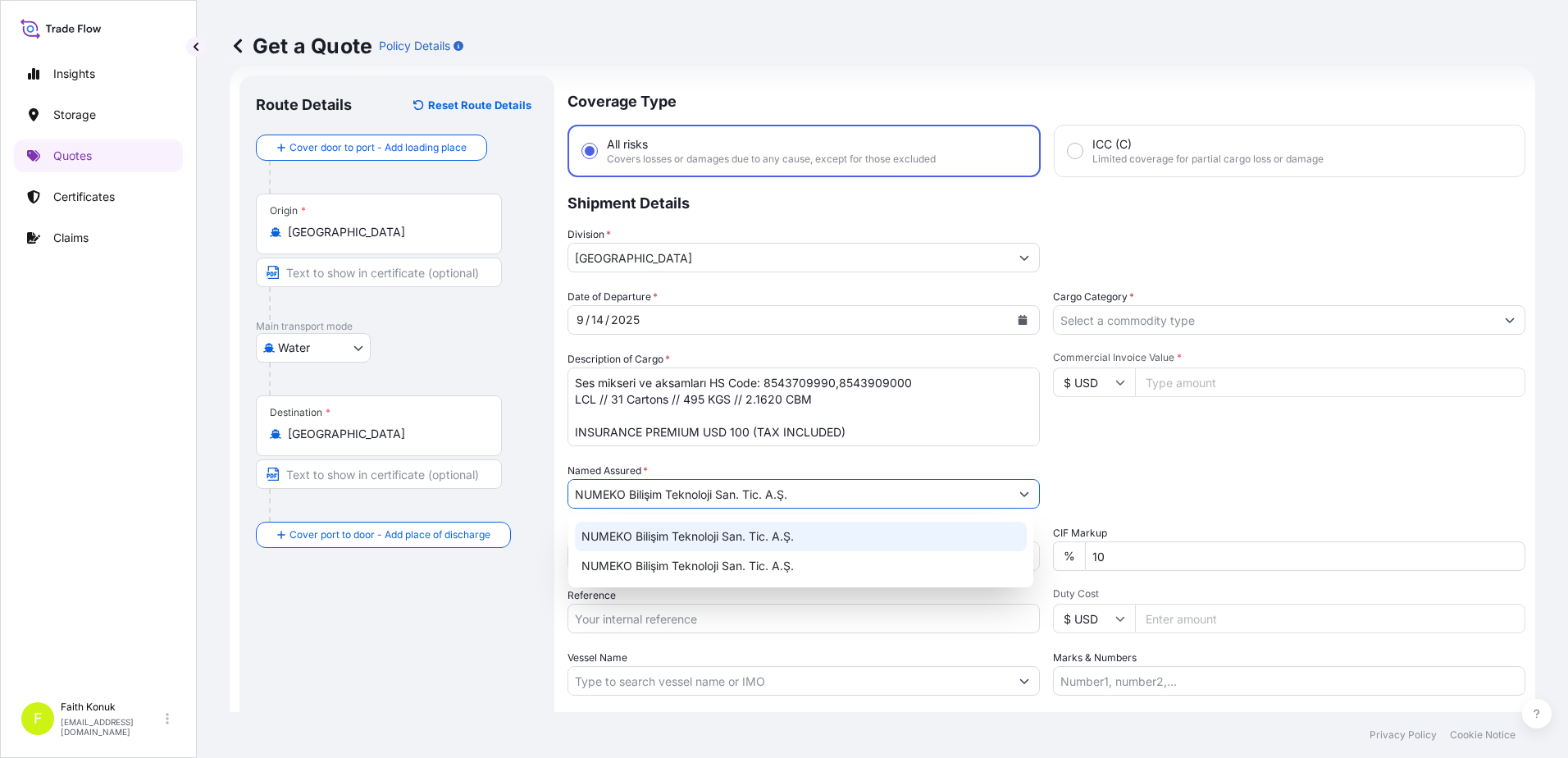
click at [666, 533] on span "NUMEKO Bilişim Teknoloji San. Tic. A.Ş." at bounding box center [687, 537] width 212 height 17
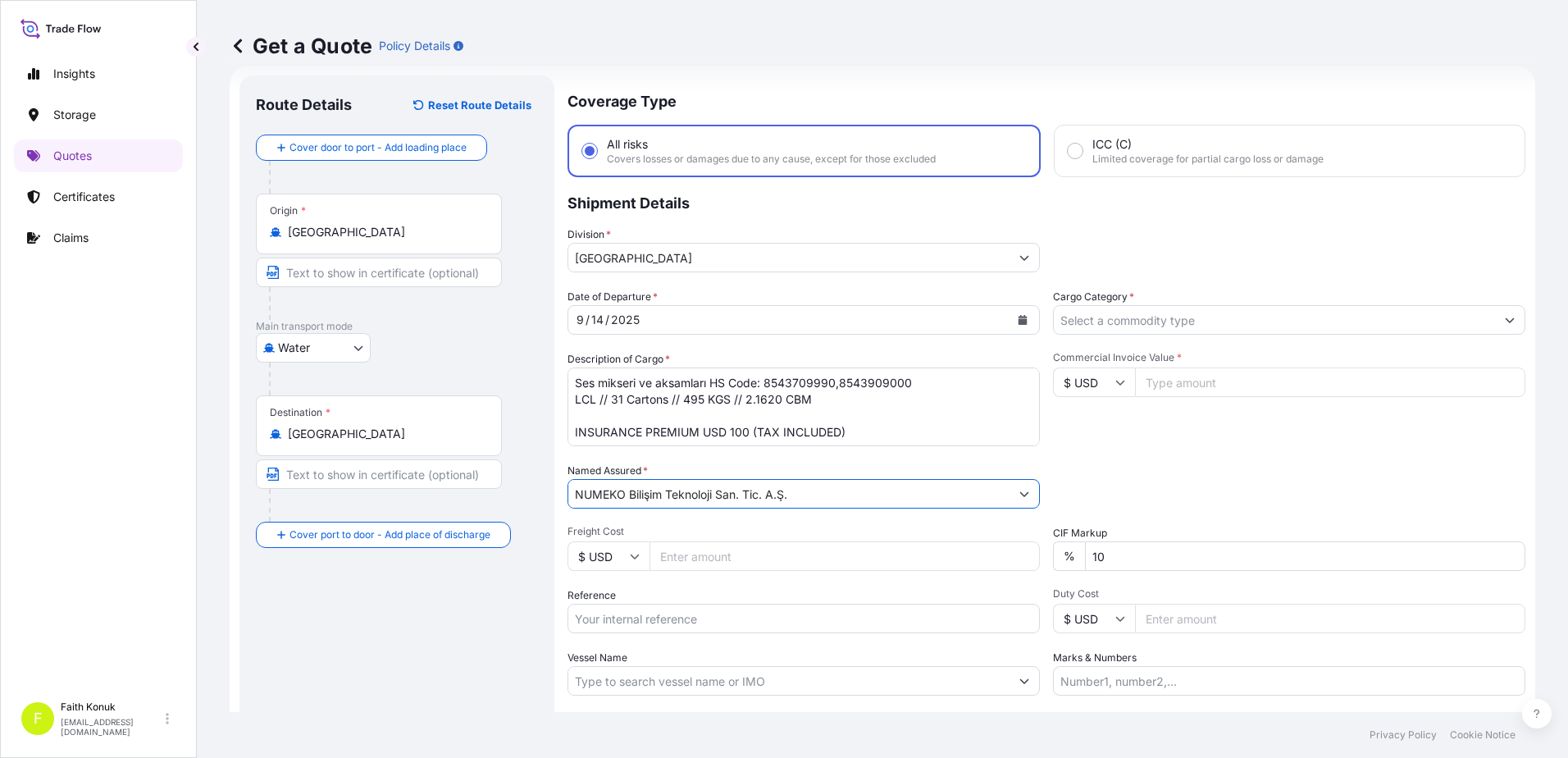
type input "NUMEKO Bilişim Teknoloji San. Tic. A.Ş."
click at [681, 456] on div "Date of Departure * [DATE] Cargo Category * Description of Cargo * Ses mikseri …" at bounding box center [1046, 492] width 958 height 407
click at [617, 413] on textarea "Ses mikseri ve aksamları HS Code: 8543709990,8543909000 LCL // 31 Cartons // 49…" at bounding box center [803, 407] width 472 height 78
paste textarea "JMNAMB5978546V"
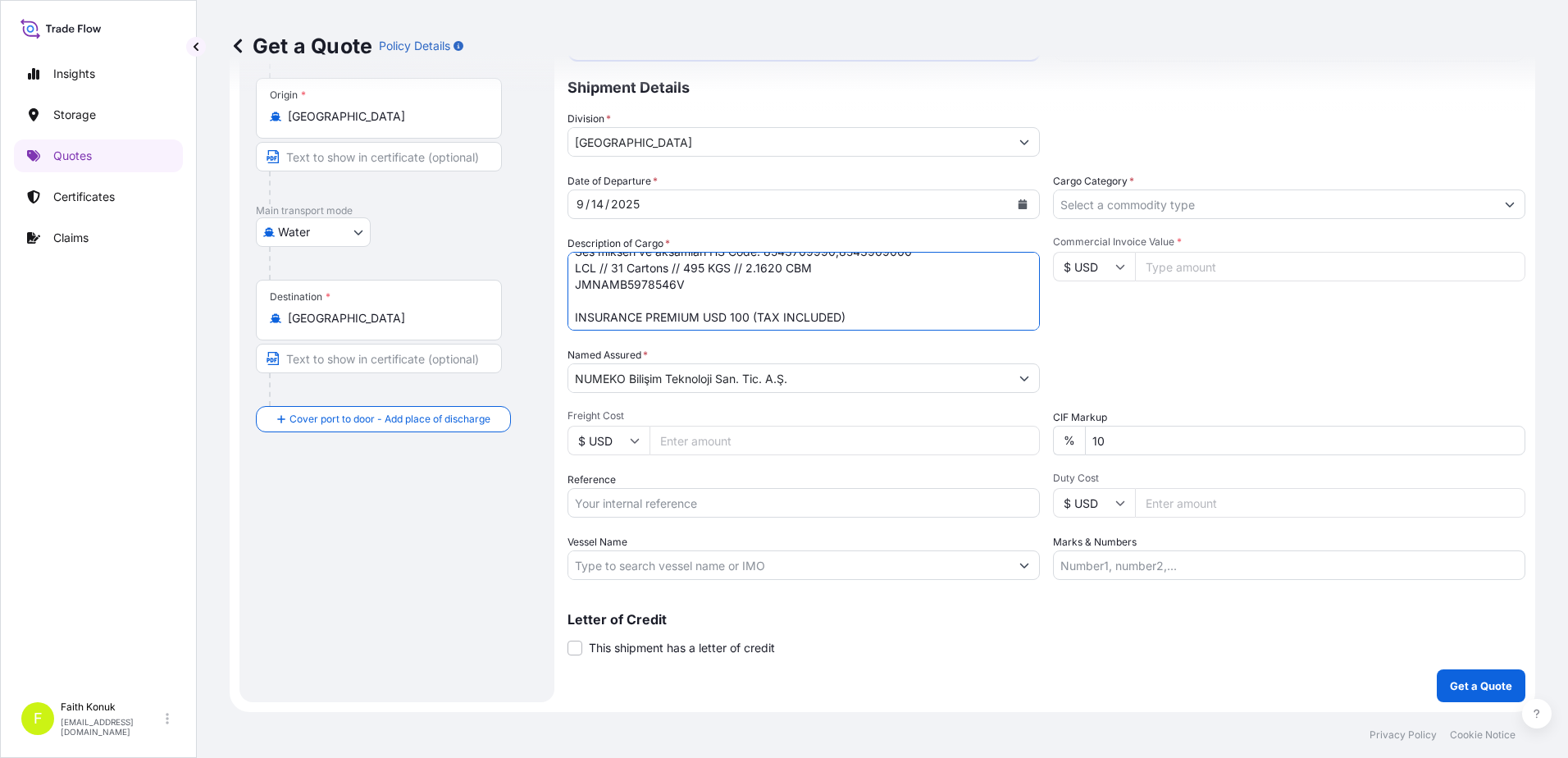
scroll to position [18, 0]
type textarea "Ses mikseri ve aksamları HS Code: 8543709990,8543909000 LCL // 31 Cartons // 49…"
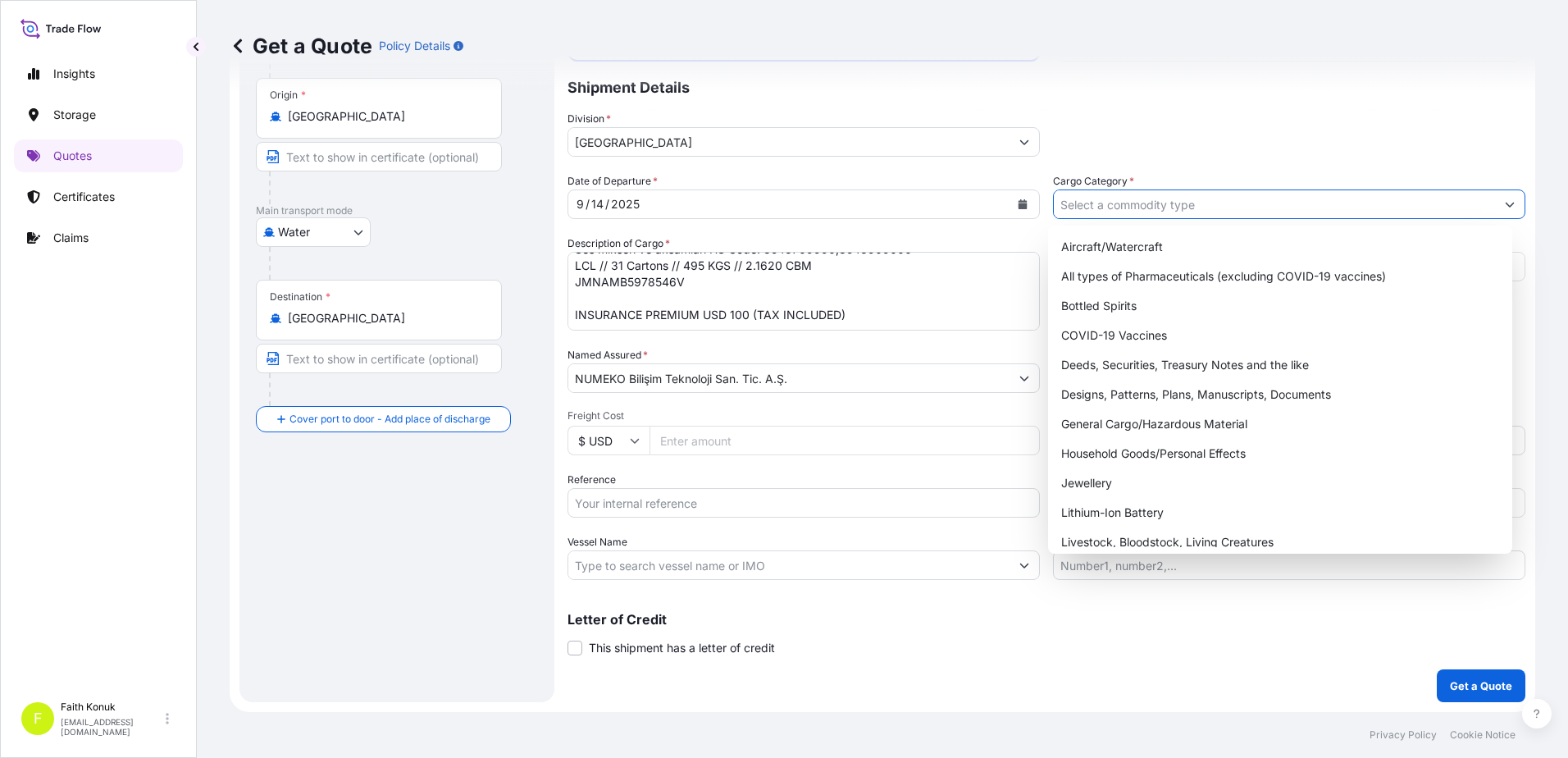
click at [1103, 203] on input "Cargo Category *" at bounding box center [1274, 204] width 441 height 30
click at [1119, 421] on div "General Cargo/Hazardous Material" at bounding box center [1281, 425] width 452 height 30
type input "General Cargo/Hazardous Material"
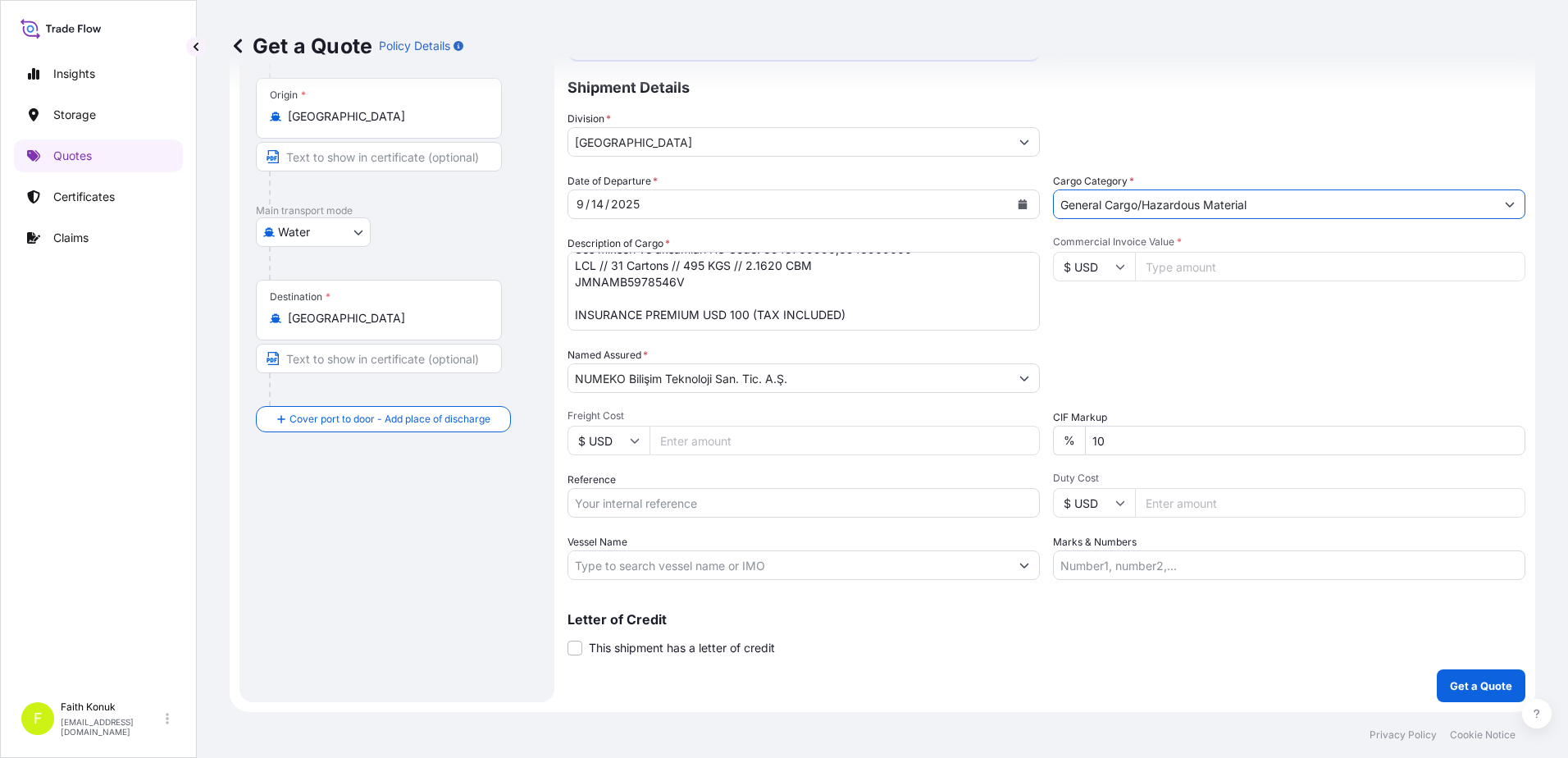
click at [1171, 329] on div "Commercial Invoice Value * $ USD" at bounding box center [1289, 283] width 472 height 95
click at [1150, 259] on input "Commercial Invoice Value *" at bounding box center [1331, 267] width 391 height 30
type input "7780"
click at [1137, 360] on div "Packing Category Type to search a container mode Please select a primary mode o…" at bounding box center [1289, 370] width 472 height 46
drag, startPoint x: 1117, startPoint y: 439, endPoint x: 1025, endPoint y: 435, distance: 92.1
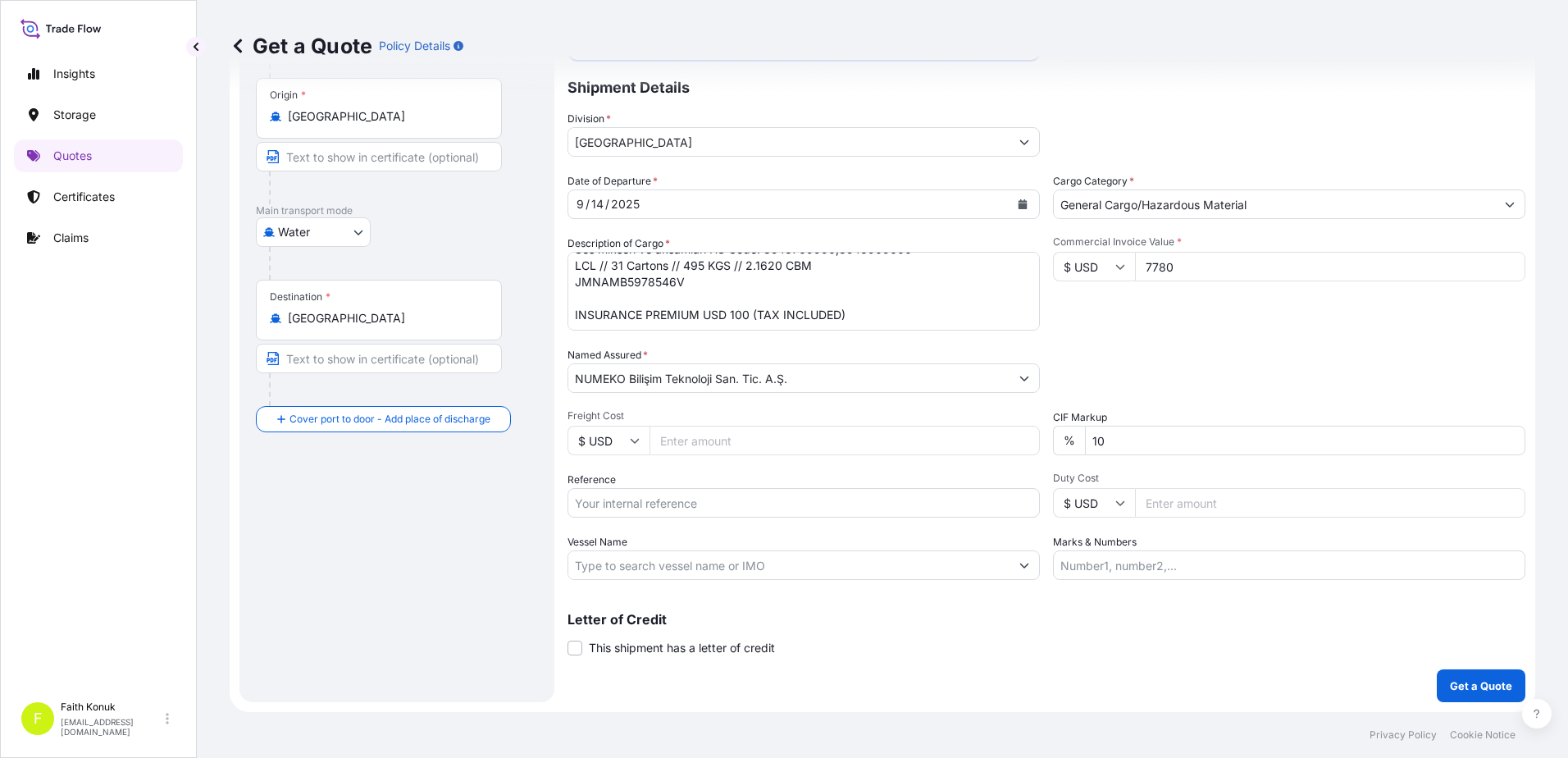
click at [1025, 435] on div "Date of Departure * [DATE] Cargo Category * General Cargo/Hazardous Material De…" at bounding box center [1046, 377] width 958 height 407
type input "0"
click at [1133, 368] on div "Packing Category Type to search a container mode Please select a primary mode o…" at bounding box center [1289, 370] width 472 height 46
click at [1020, 199] on button "Calendar" at bounding box center [1023, 204] width 26 height 26
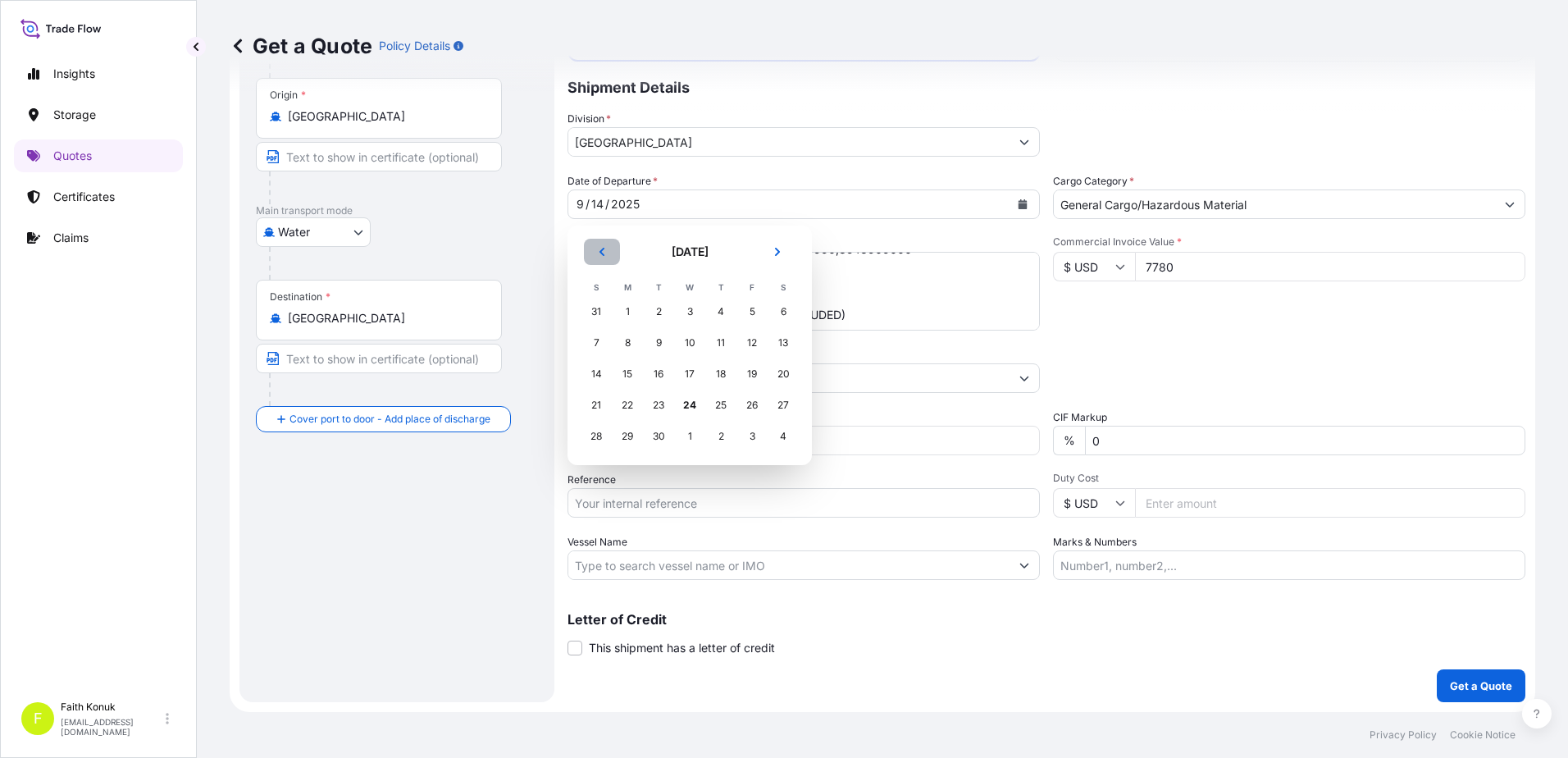
click at [603, 253] on icon "Previous" at bounding box center [602, 252] width 10 height 10
click at [709, 379] on div "14" at bounding box center [721, 374] width 30 height 30
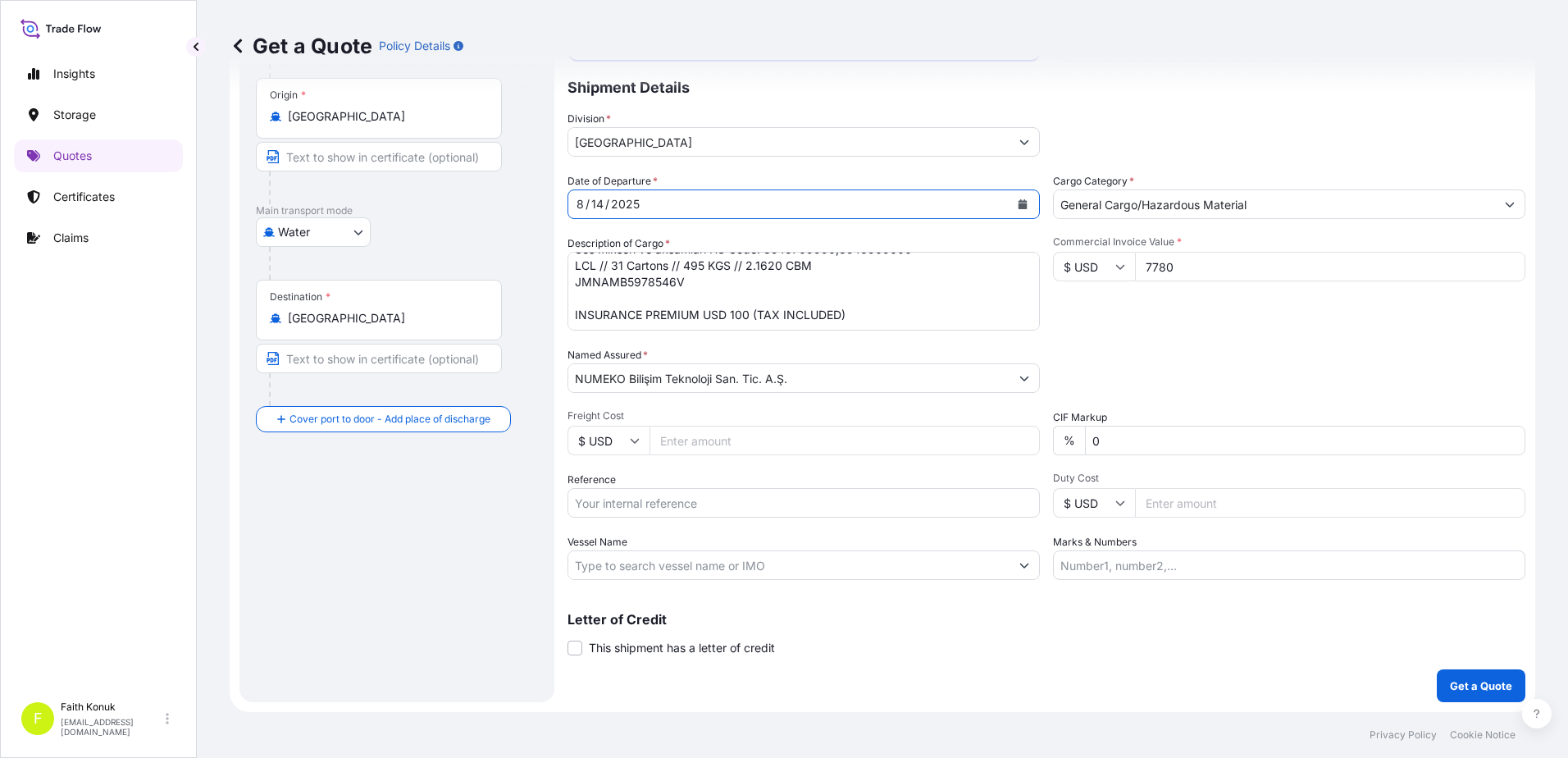
click at [1089, 336] on div "Date of Departure * [DATE] Cargo Category * General Cargo/Hazardous Material De…" at bounding box center [1046, 377] width 958 height 407
click at [1464, 684] on p "Get a Quote" at bounding box center [1481, 686] width 62 height 17
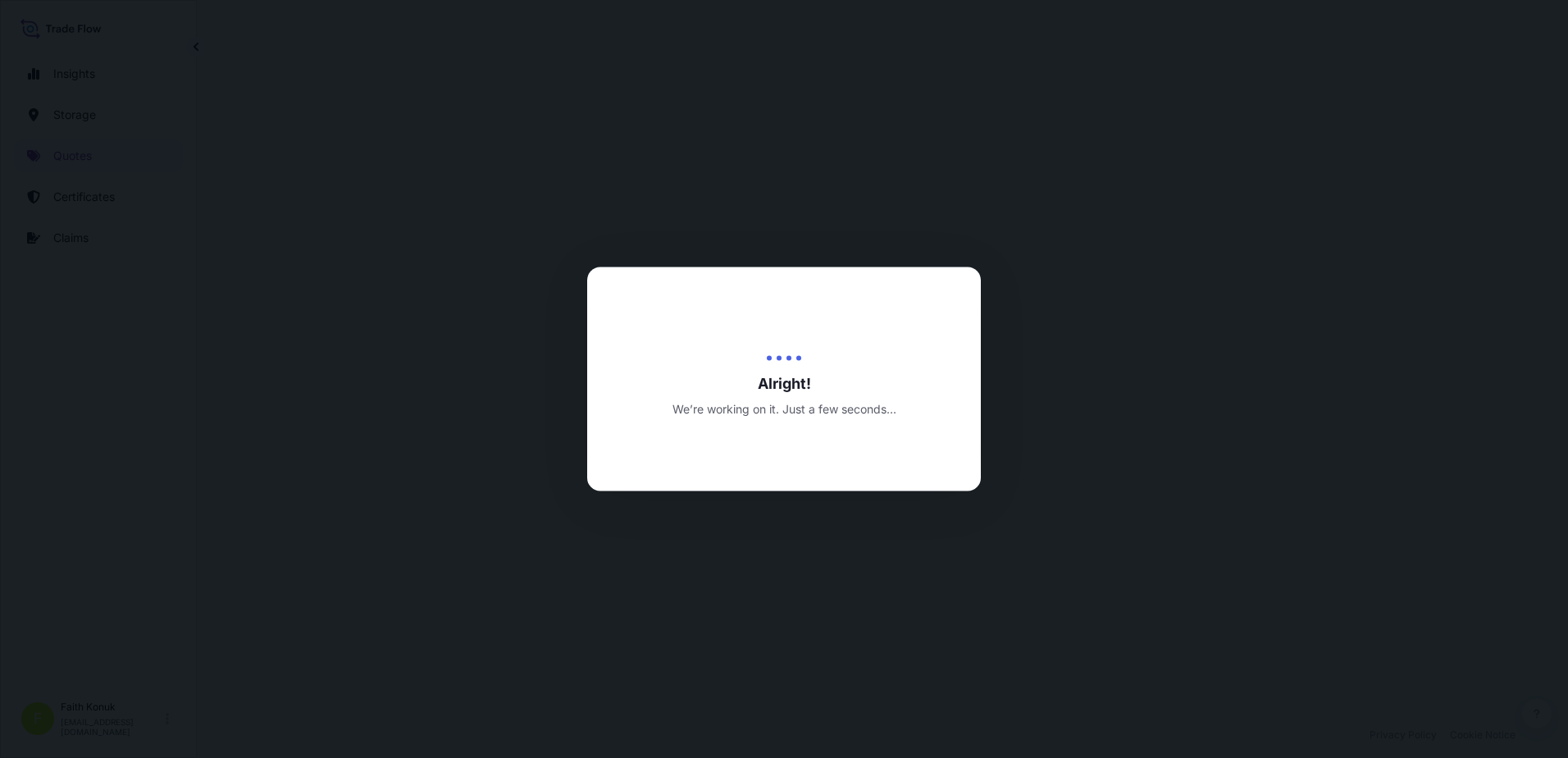
select select "Water"
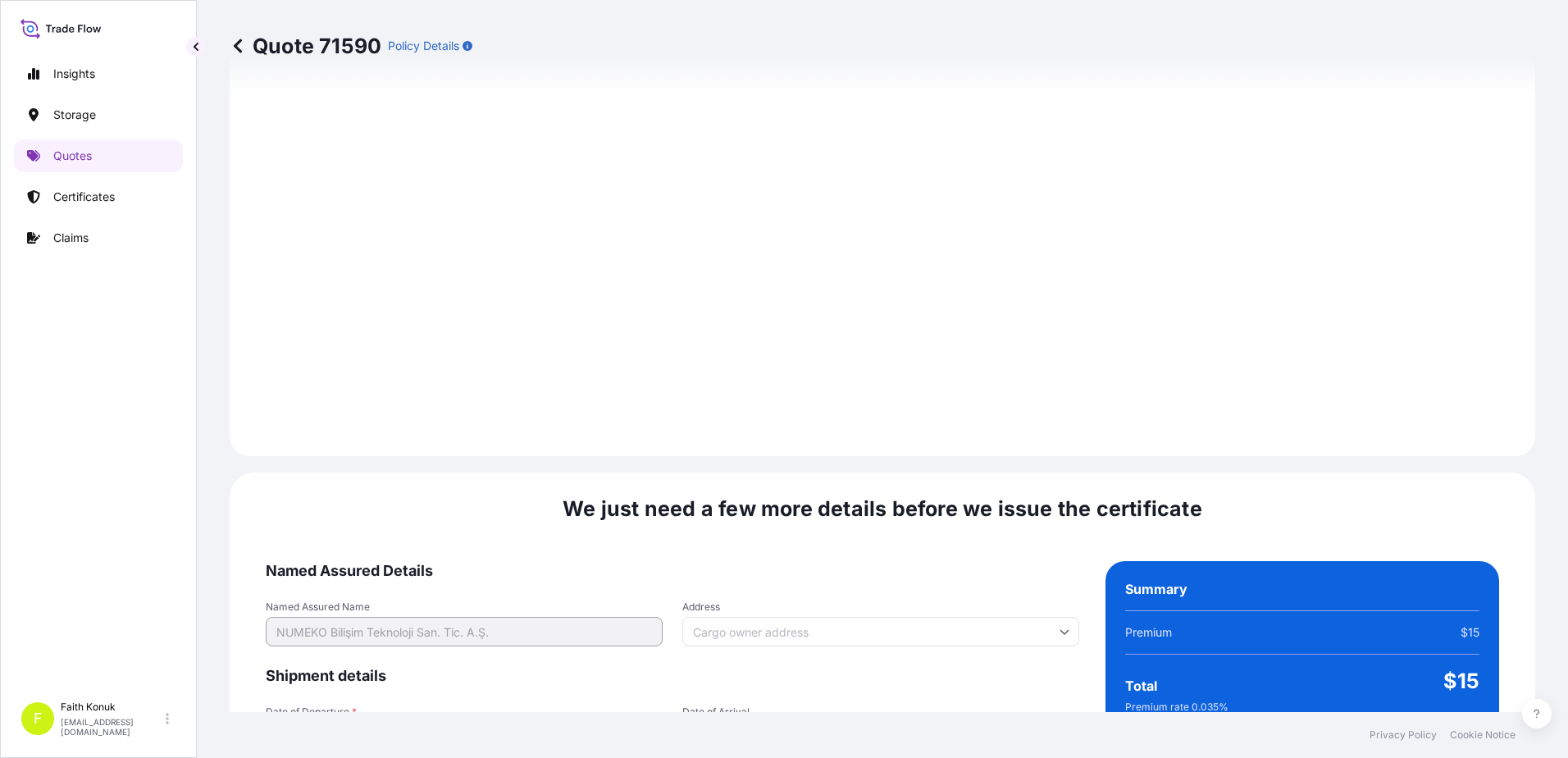
scroll to position [2336, 0]
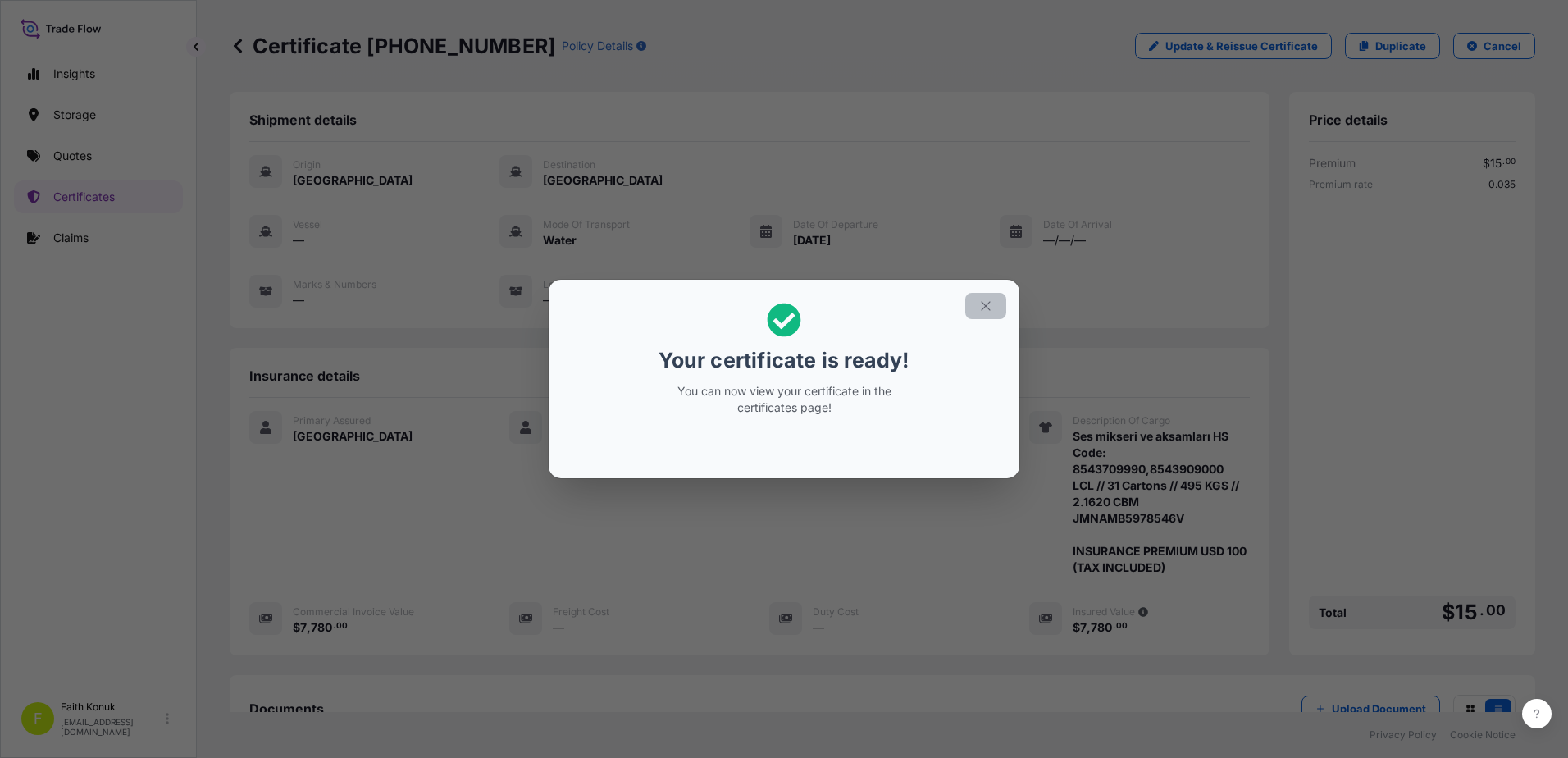
click at [982, 306] on icon "button" at bounding box center [986, 306] width 15 height 15
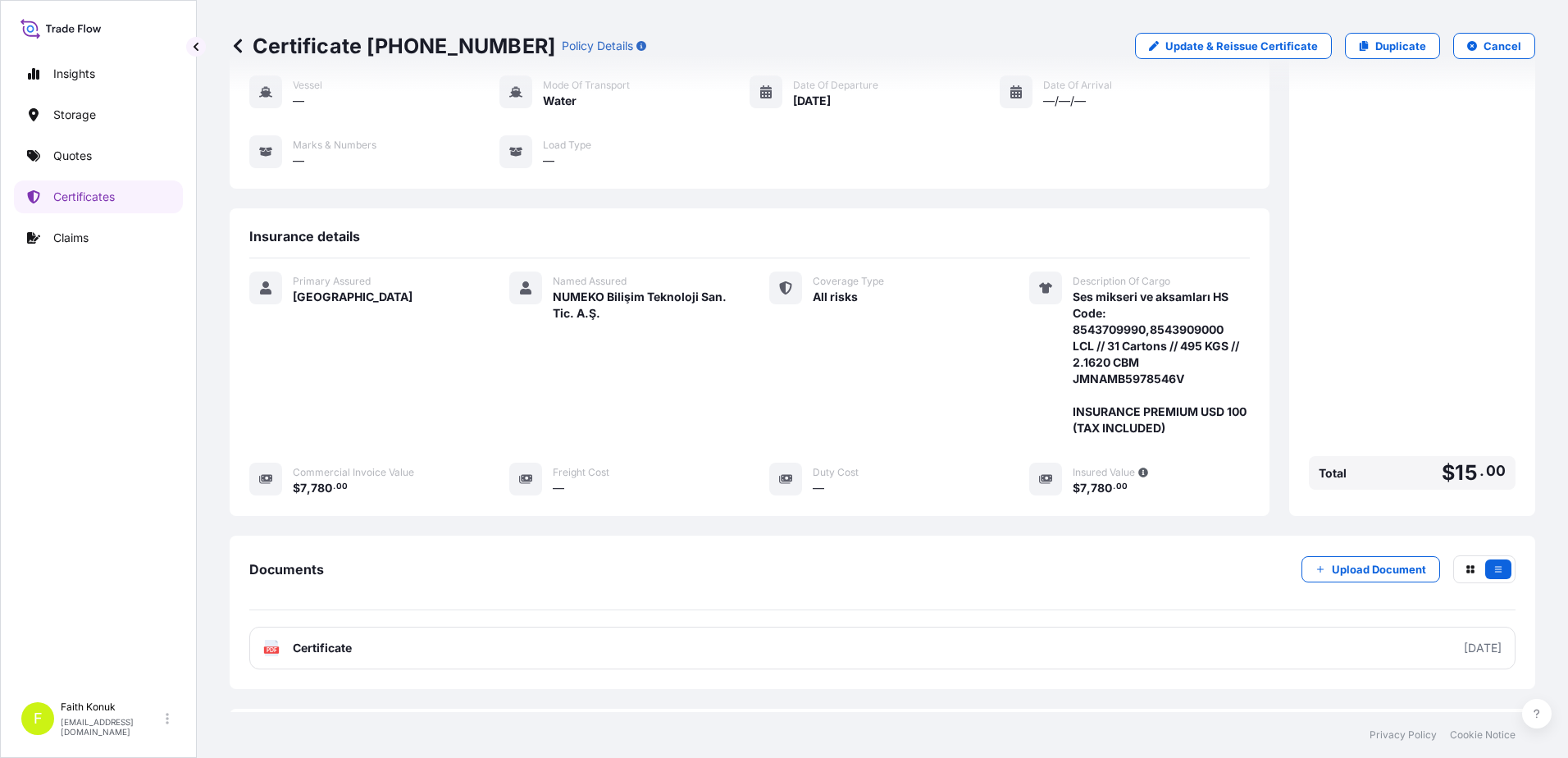
scroll to position [219, 0]
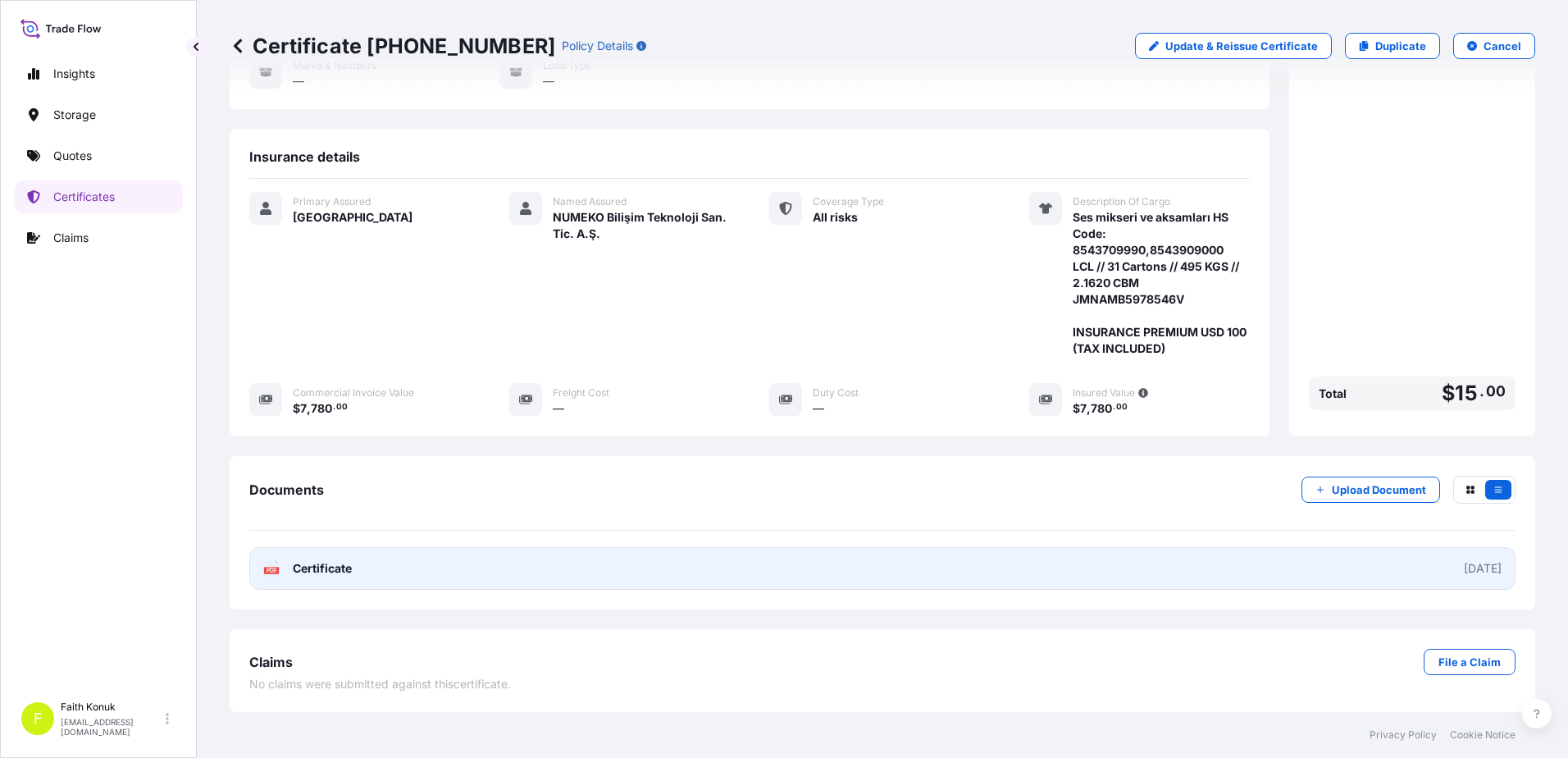
click at [304, 576] on link "PDF Certificate [DATE]" at bounding box center [882, 568] width 1266 height 43
